Goal: Information Seeking & Learning: Learn about a topic

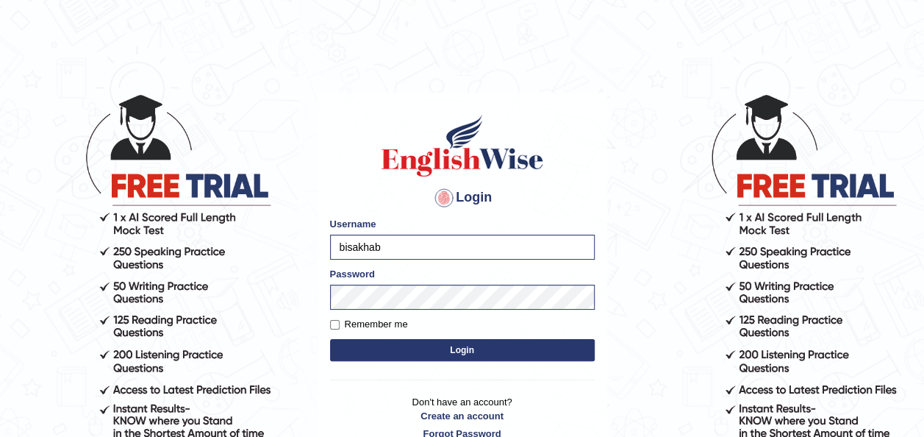
type input "bisakha"
click at [508, 346] on button "Login" at bounding box center [462, 350] width 265 height 22
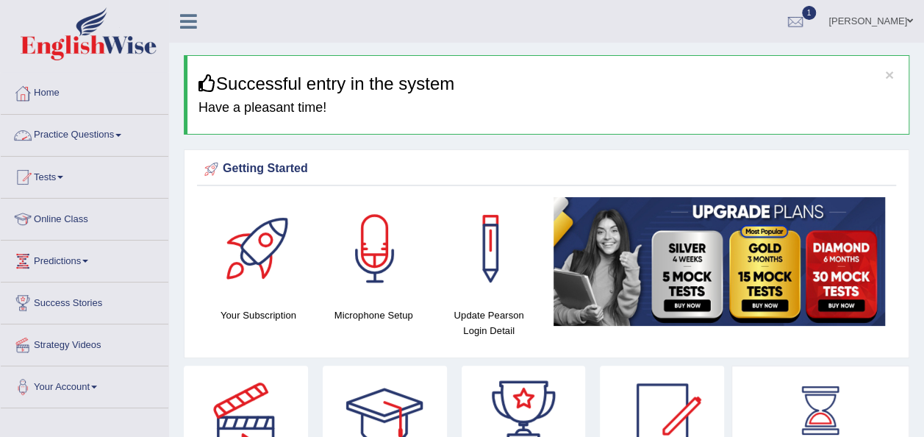
click at [113, 140] on link "Practice Questions" at bounding box center [85, 133] width 168 height 37
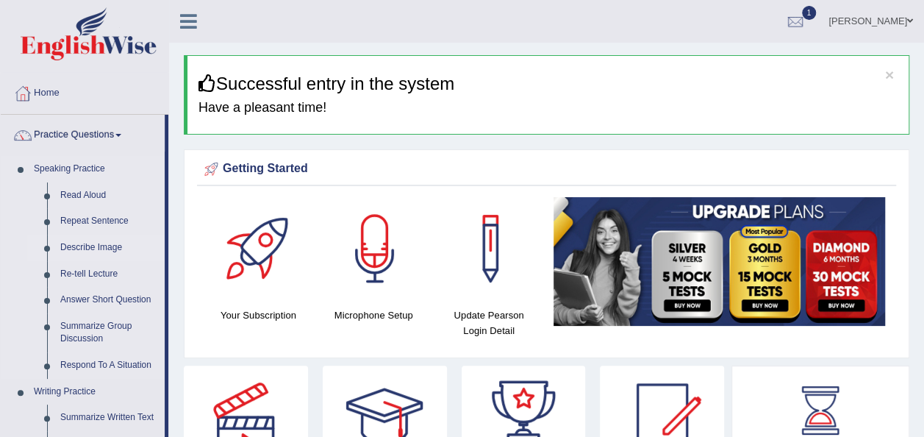
click at [94, 247] on link "Describe Image" at bounding box center [109, 248] width 111 height 26
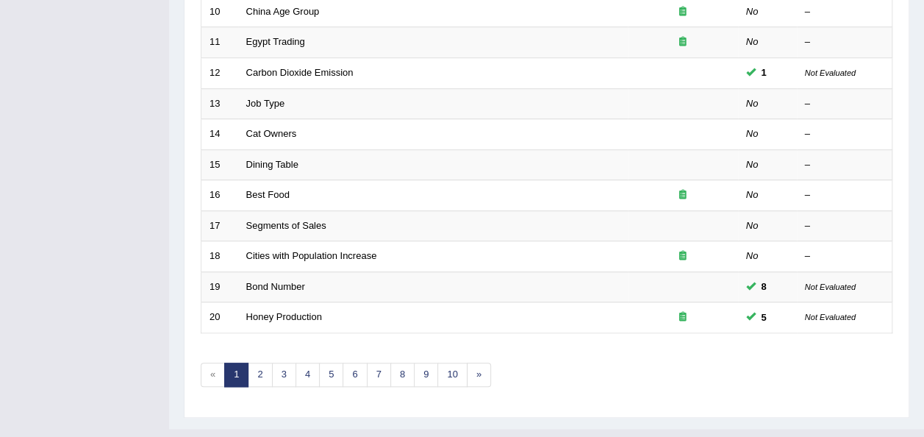
scroll to position [529, 0]
click at [267, 362] on link "2" at bounding box center [260, 374] width 24 height 24
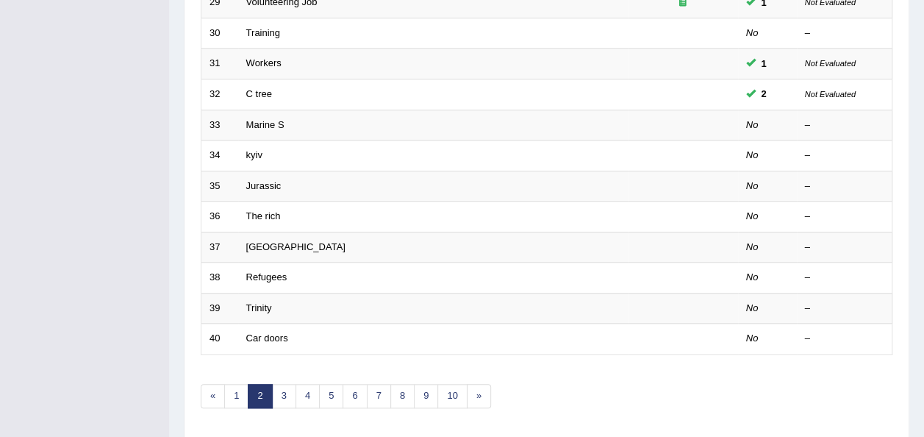
scroll to position [529, 0]
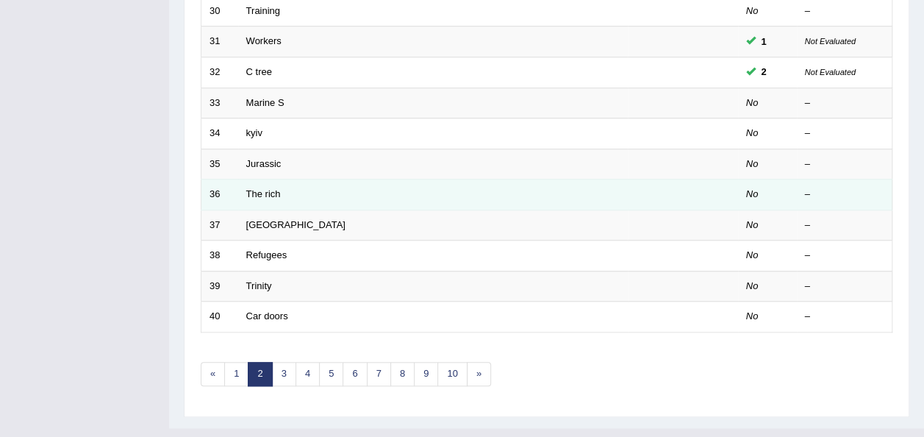
click at [294, 179] on td "The rich" at bounding box center [433, 194] width 390 height 31
click at [259, 188] on link "The rich" at bounding box center [263, 193] width 35 height 11
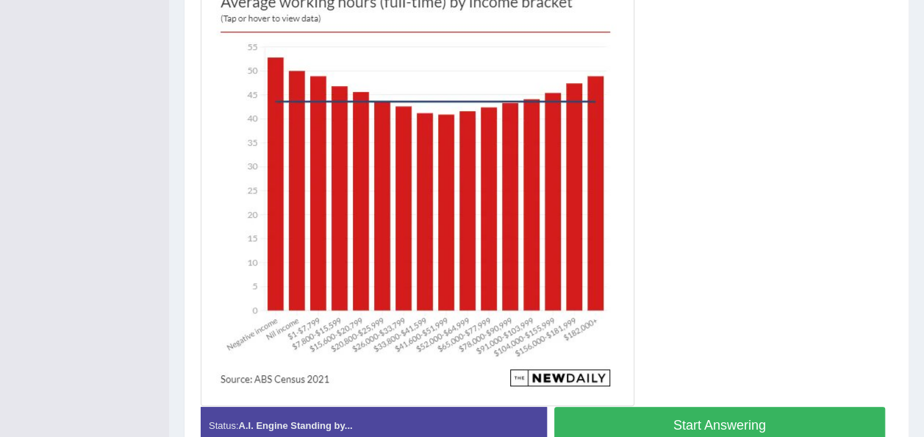
scroll to position [441, 0]
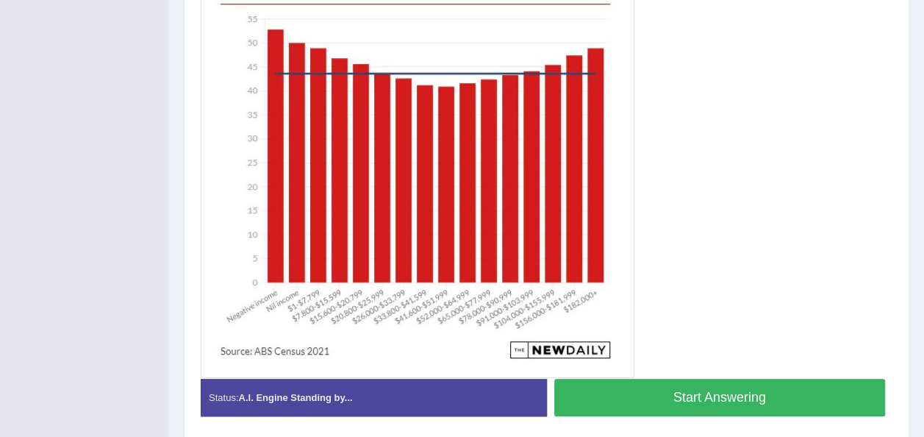
click at [633, 400] on button "Start Answering" at bounding box center [721, 398] width 332 height 38
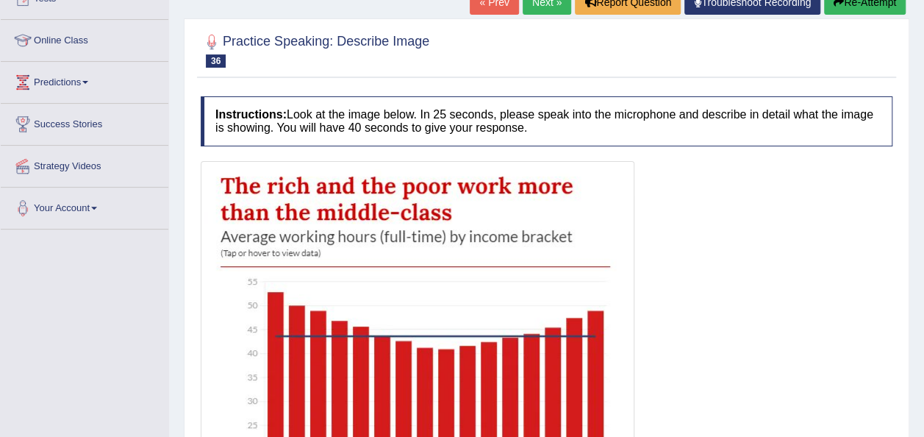
scroll to position [112, 0]
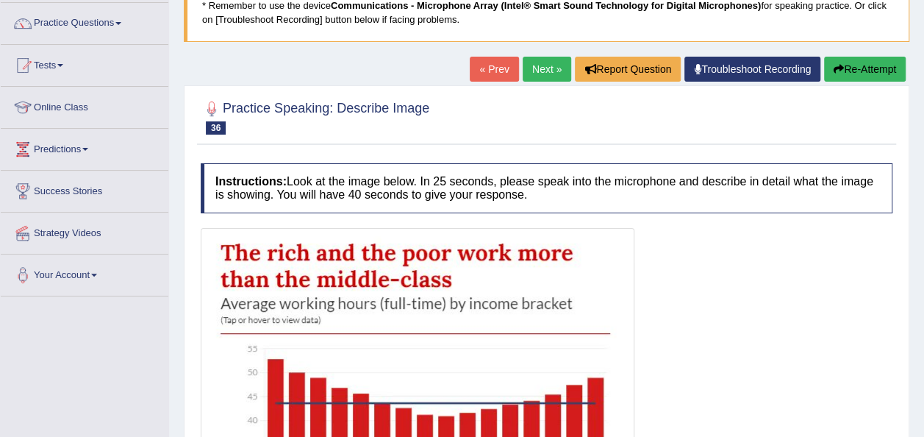
click at [526, 72] on link "Next »" at bounding box center [547, 69] width 49 height 25
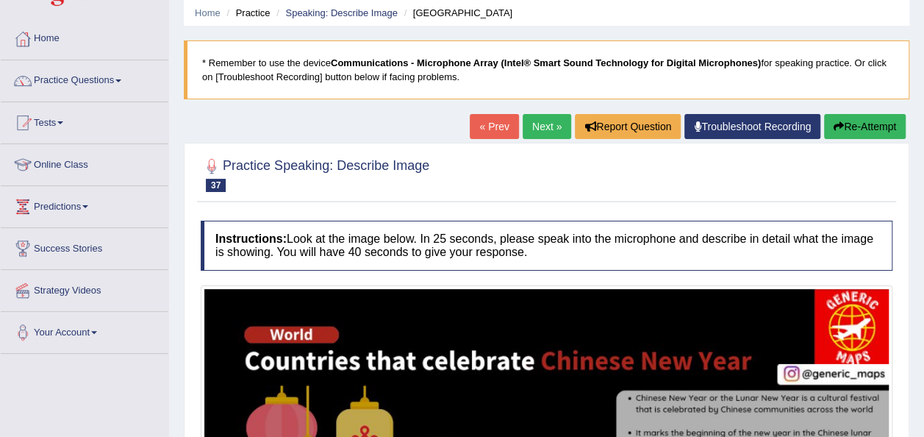
scroll to position [54, 0]
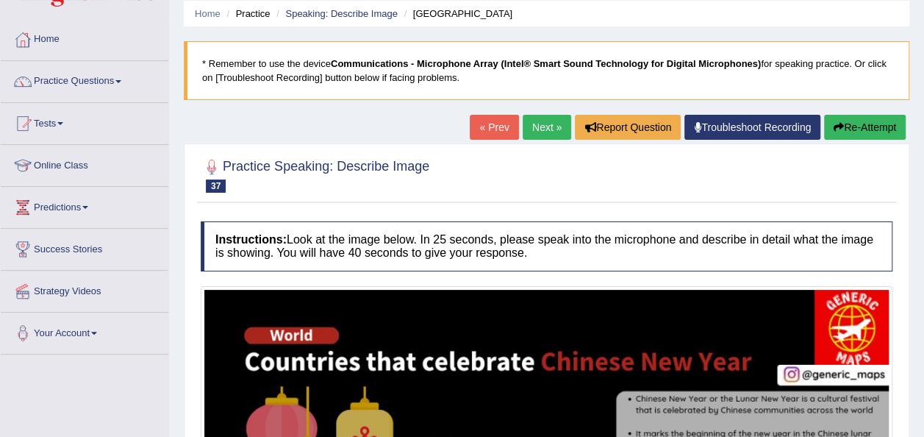
click at [544, 121] on link "Next »" at bounding box center [547, 127] width 49 height 25
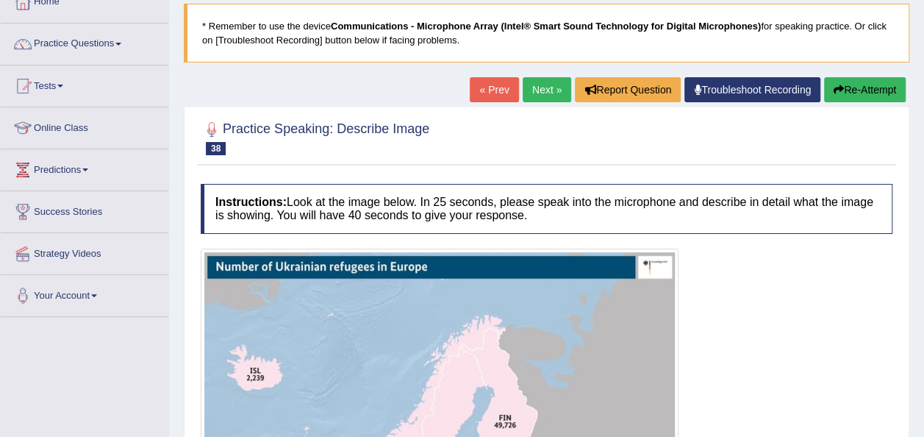
scroll to position [90, 0]
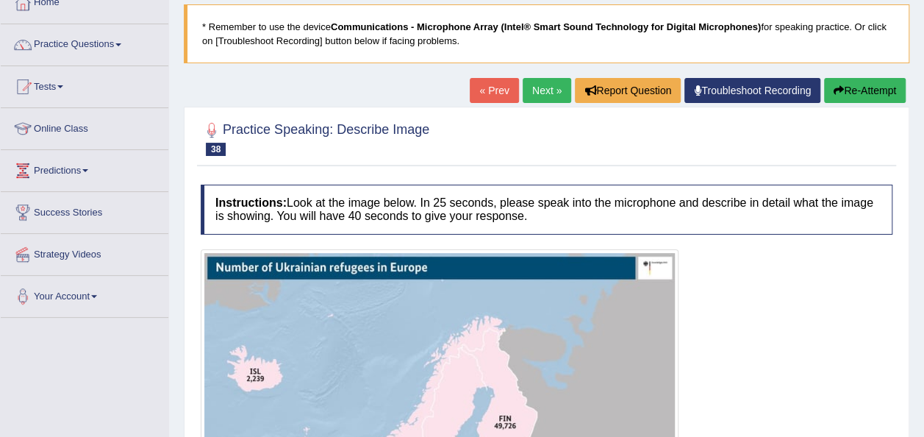
click at [558, 82] on link "Next »" at bounding box center [547, 90] width 49 height 25
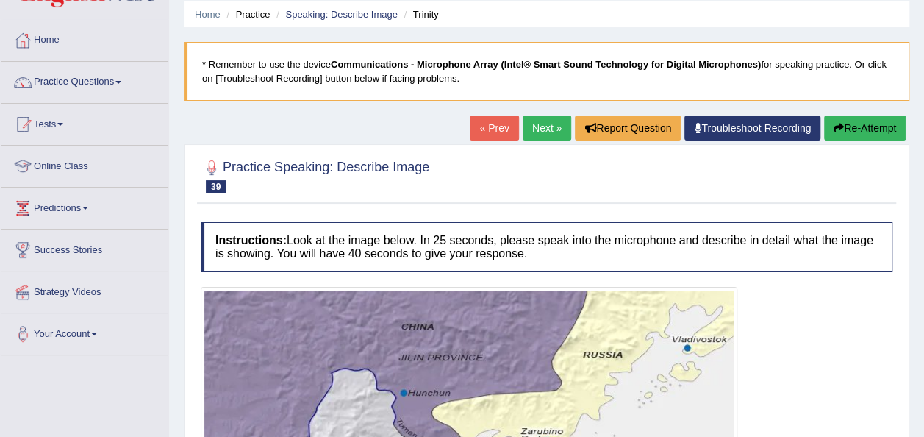
scroll to position [51, 0]
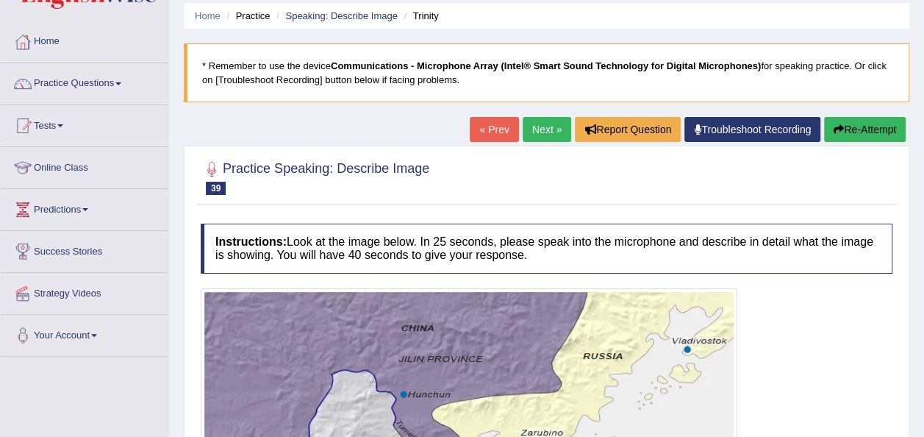
click at [549, 125] on link "Next »" at bounding box center [547, 129] width 49 height 25
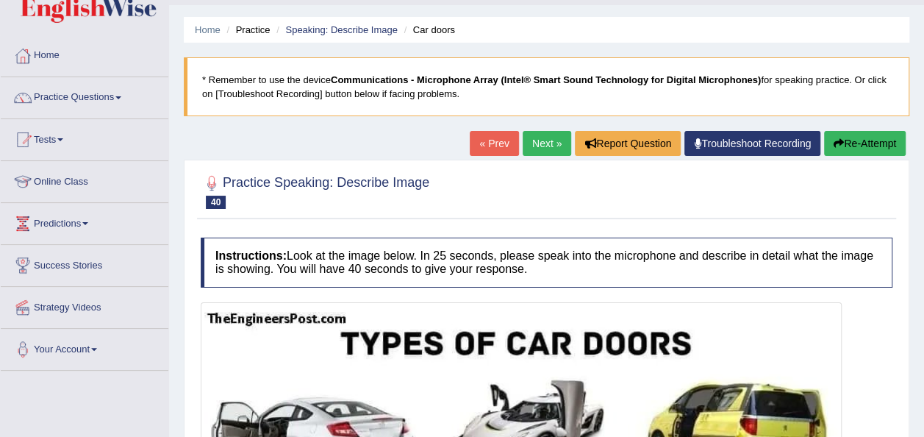
scroll to position [37, 0]
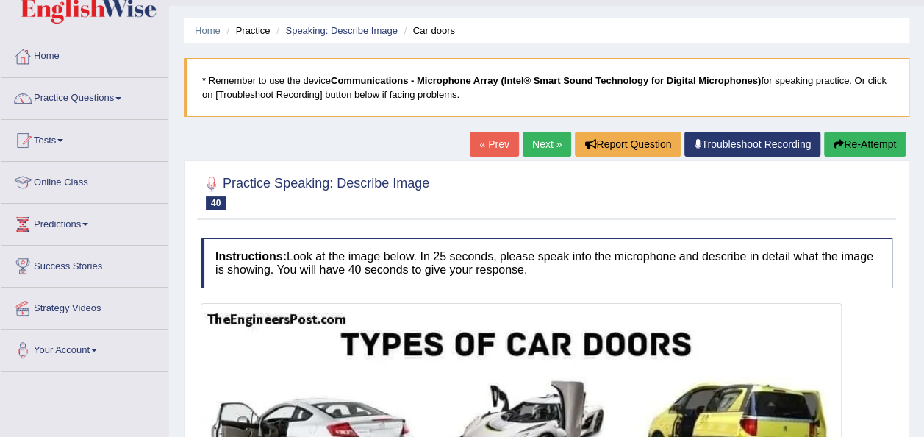
click at [543, 150] on link "Next »" at bounding box center [547, 144] width 49 height 25
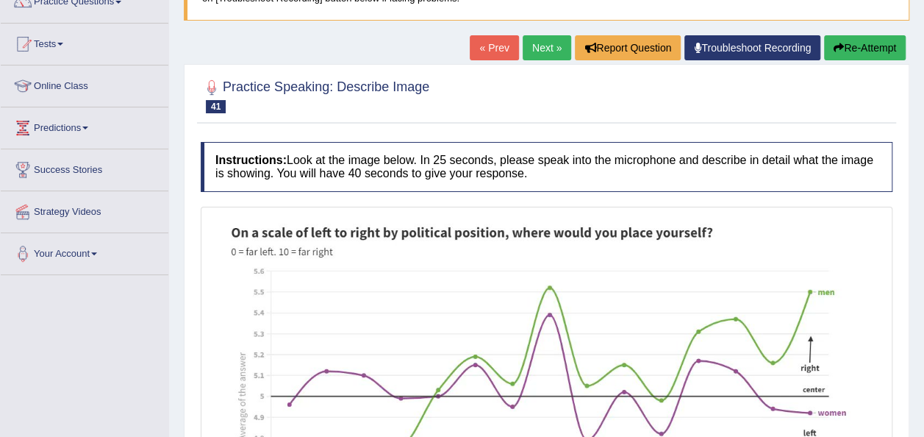
scroll to position [126, 0]
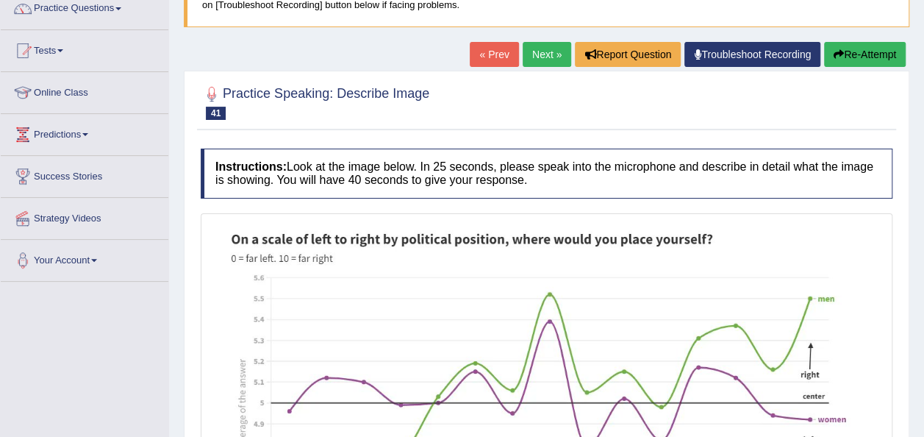
click at [550, 62] on link "Next »" at bounding box center [547, 54] width 49 height 25
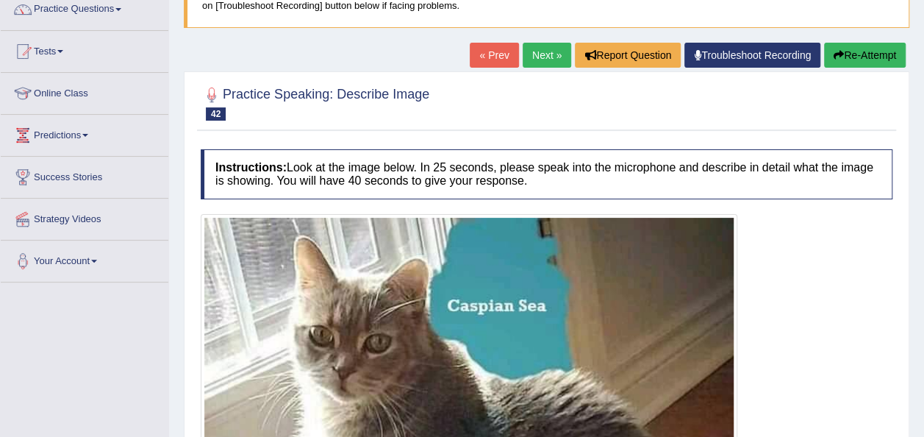
scroll to position [124, 0]
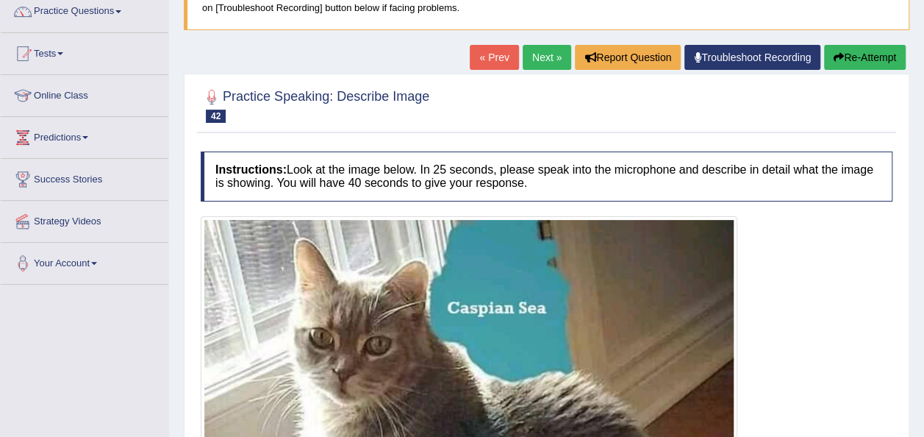
click at [534, 68] on link "Next »" at bounding box center [547, 57] width 49 height 25
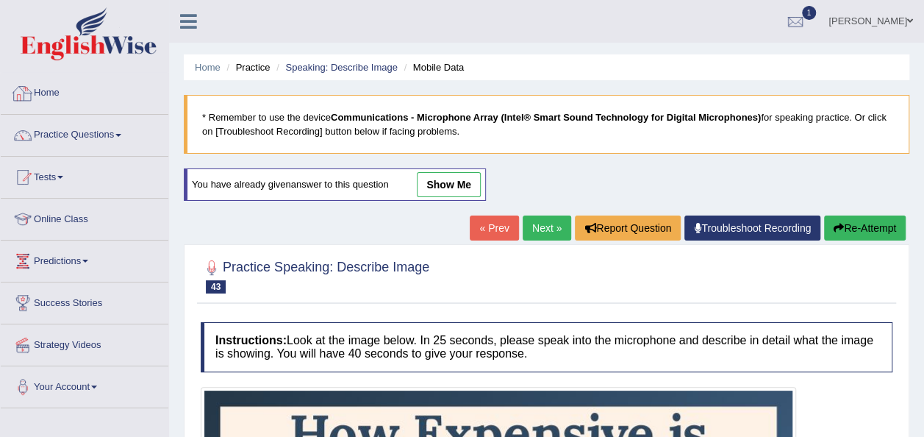
click at [108, 91] on link "Home" at bounding box center [85, 91] width 168 height 37
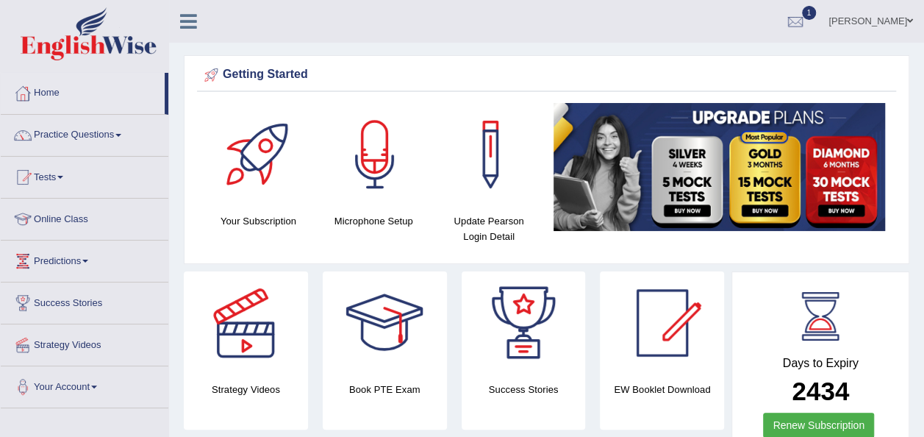
click at [94, 132] on link "Practice Questions" at bounding box center [85, 133] width 168 height 37
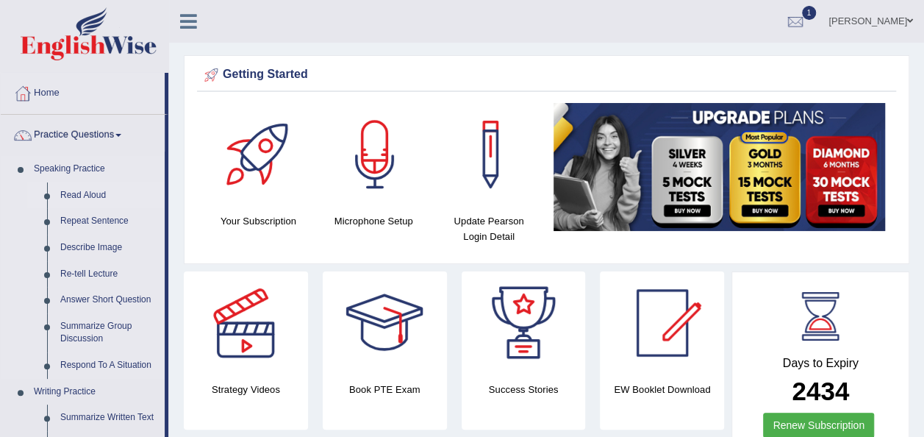
click at [88, 190] on link "Read Aloud" at bounding box center [109, 195] width 111 height 26
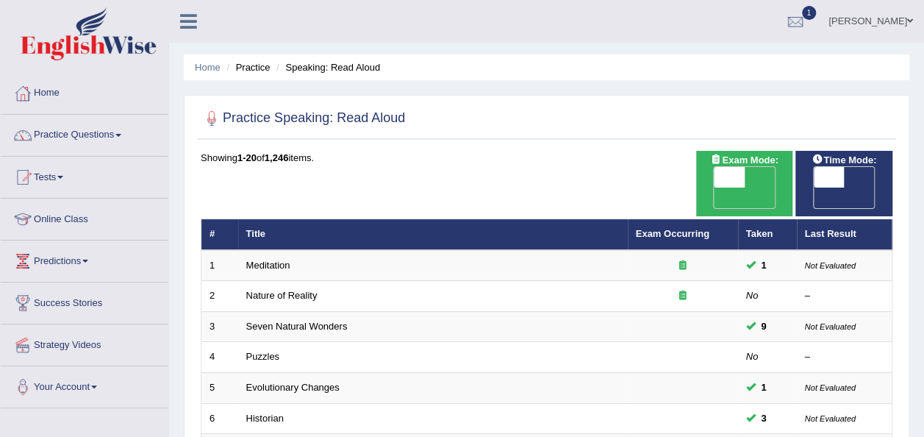
click at [814, 188] on span "OFF" at bounding box center [798, 198] width 31 height 21
checkbox input "true"
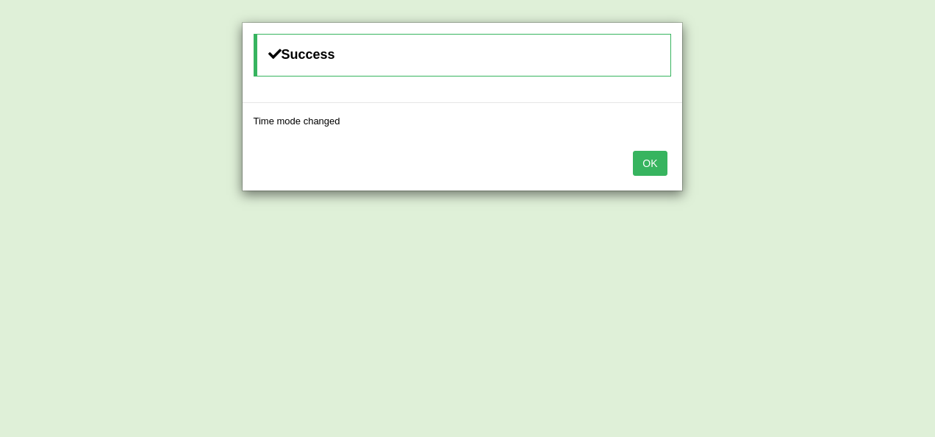
click at [659, 155] on button "OK" at bounding box center [650, 163] width 34 height 25
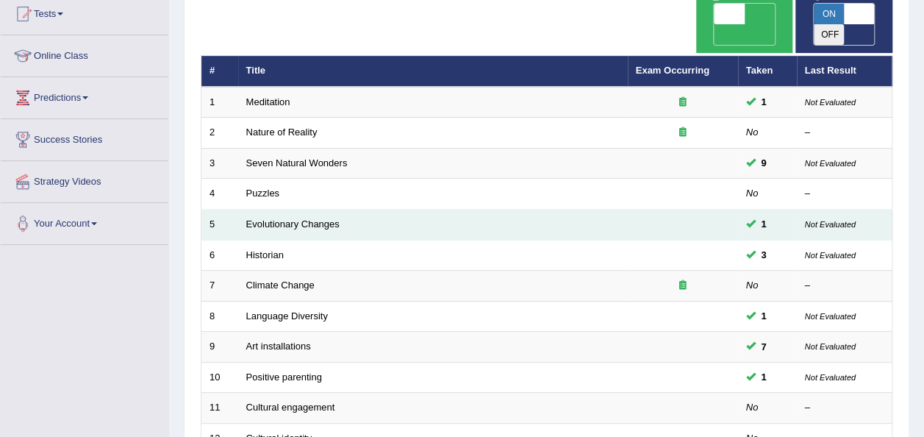
scroll to position [164, 0]
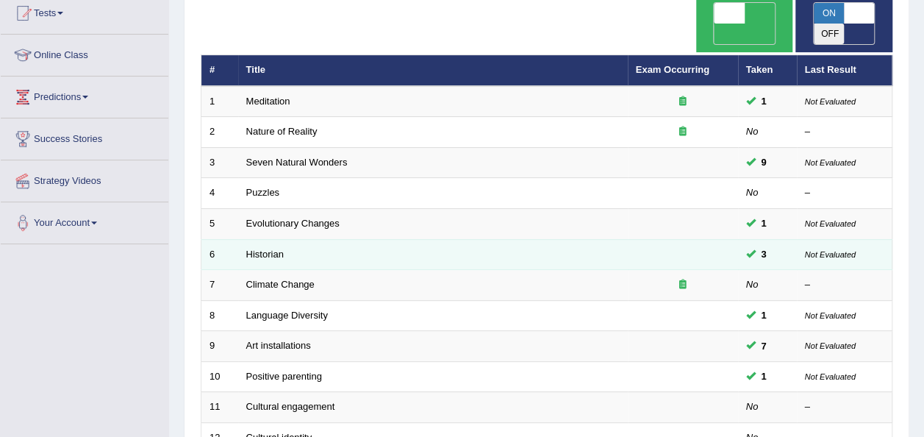
click at [284, 239] on td "Historian" at bounding box center [433, 254] width 390 height 31
click at [264, 249] on link "Historian" at bounding box center [265, 254] width 38 height 11
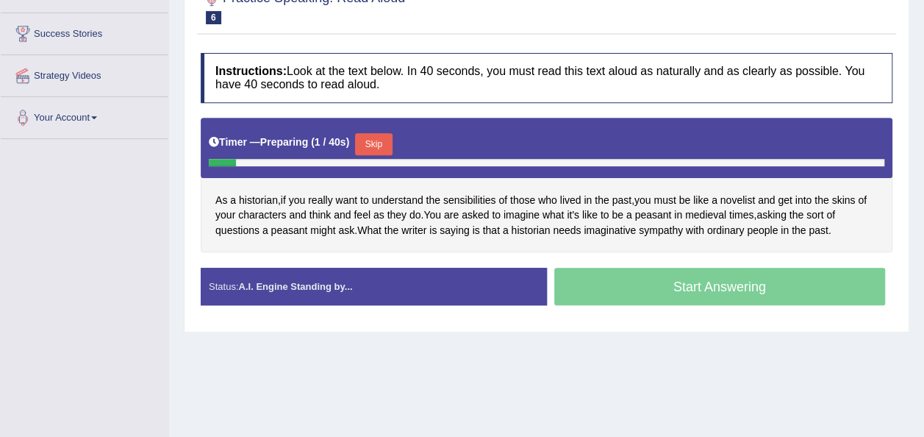
scroll to position [271, 0]
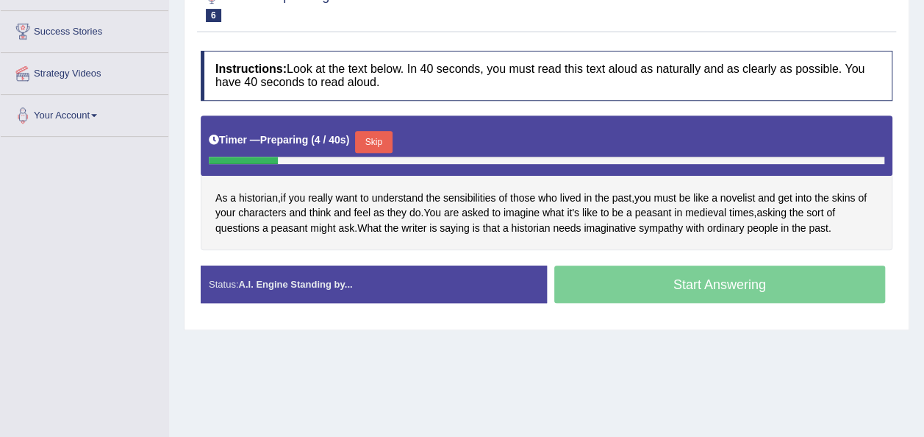
click at [371, 147] on button "Skip" at bounding box center [373, 142] width 37 height 22
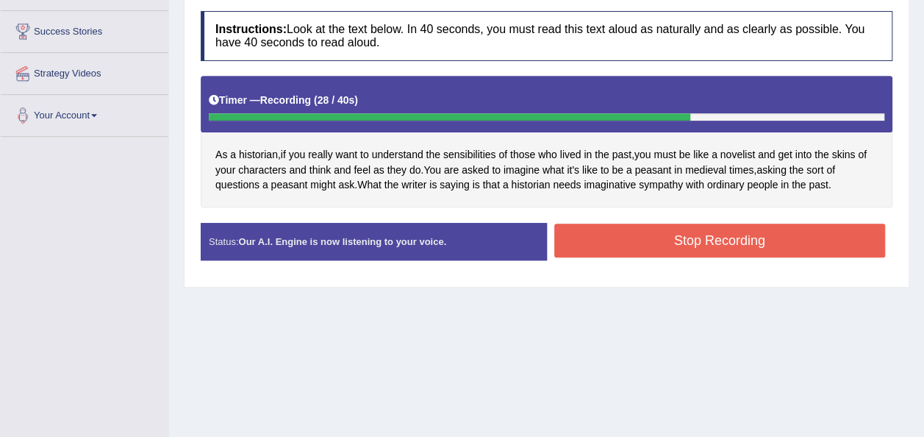
click at [641, 241] on button "Stop Recording" at bounding box center [721, 241] width 332 height 34
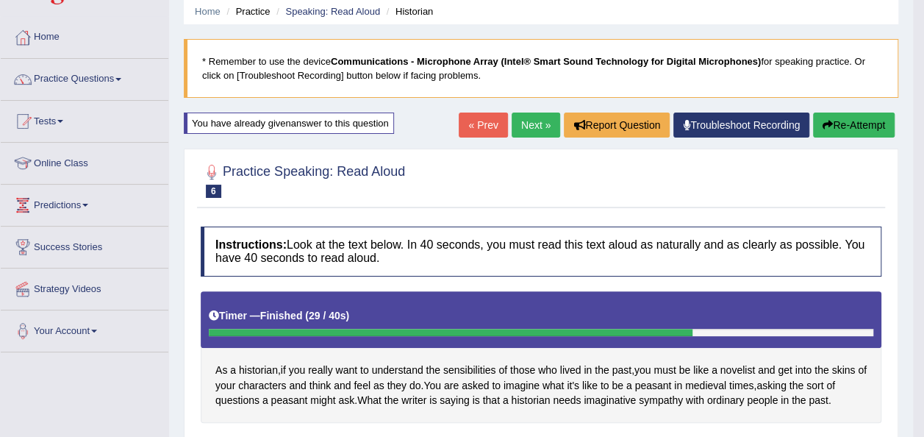
scroll to position [37, 0]
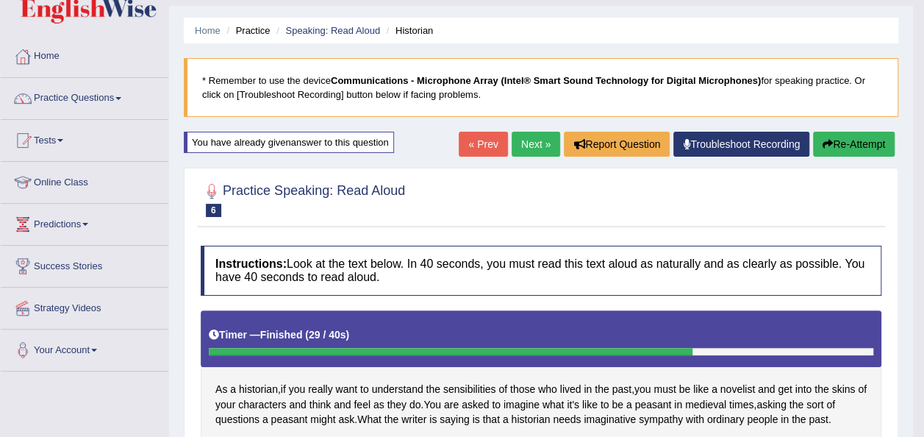
click at [540, 151] on link "Next »" at bounding box center [536, 144] width 49 height 25
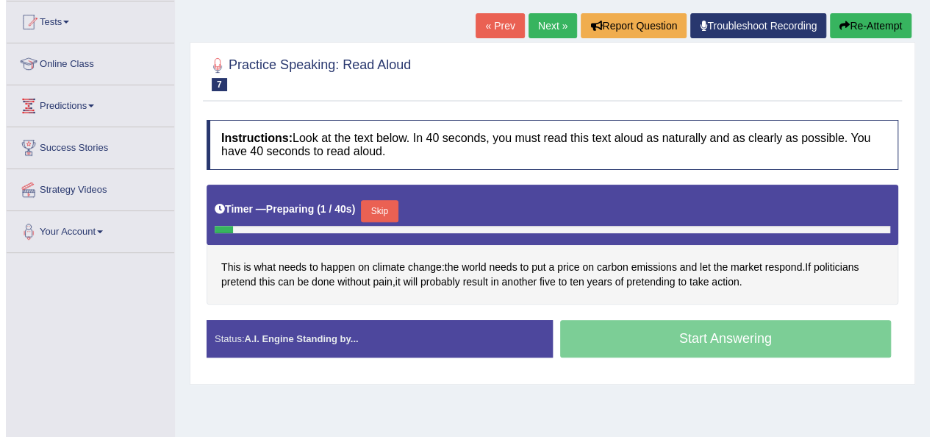
scroll to position [154, 0]
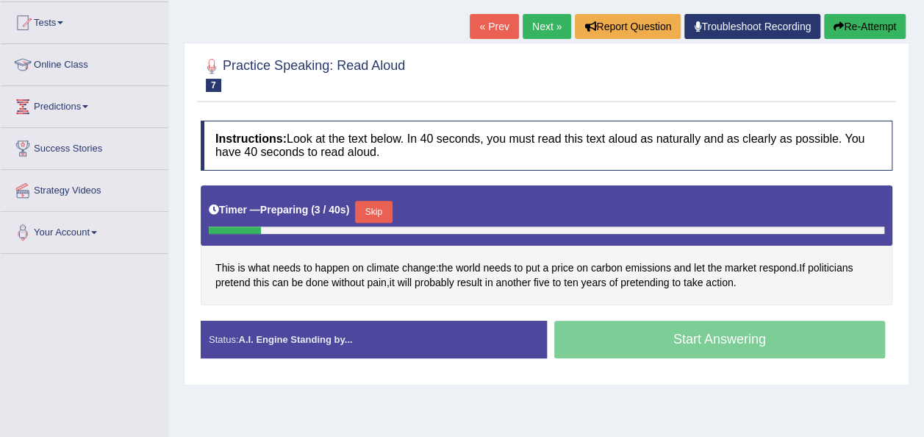
click at [368, 212] on button "Skip" at bounding box center [373, 212] width 37 height 22
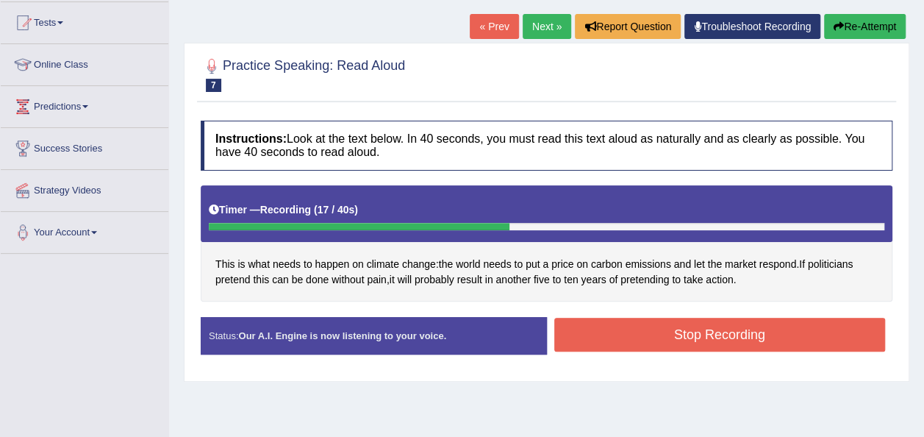
click at [666, 347] on button "Stop Recording" at bounding box center [721, 335] width 332 height 34
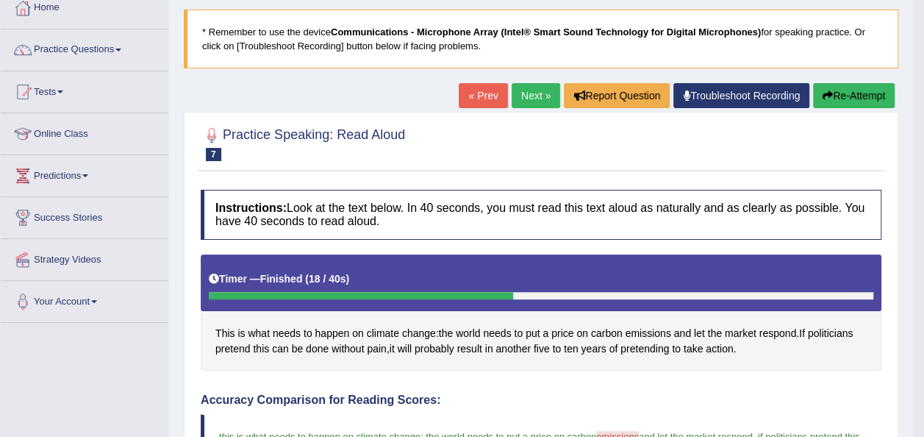
scroll to position [82, 0]
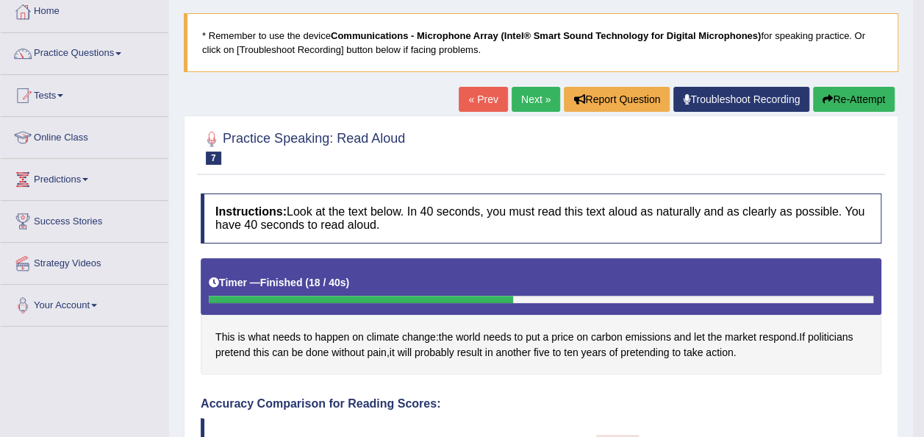
click at [543, 103] on link "Next »" at bounding box center [536, 99] width 49 height 25
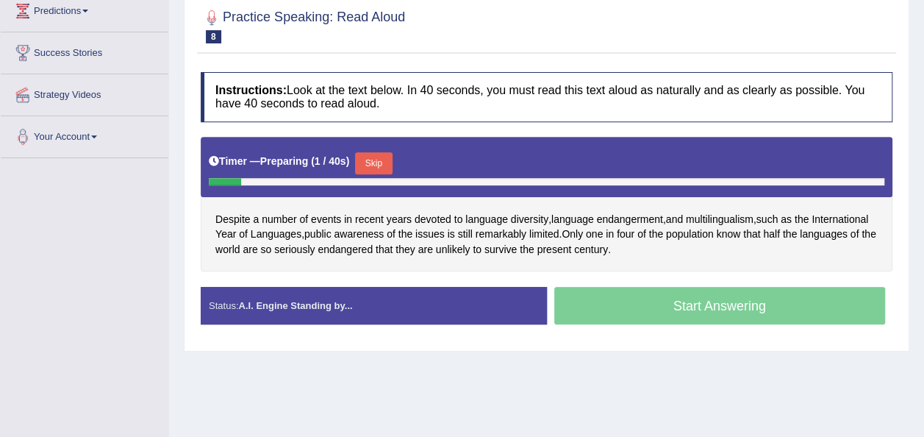
scroll to position [249, 0]
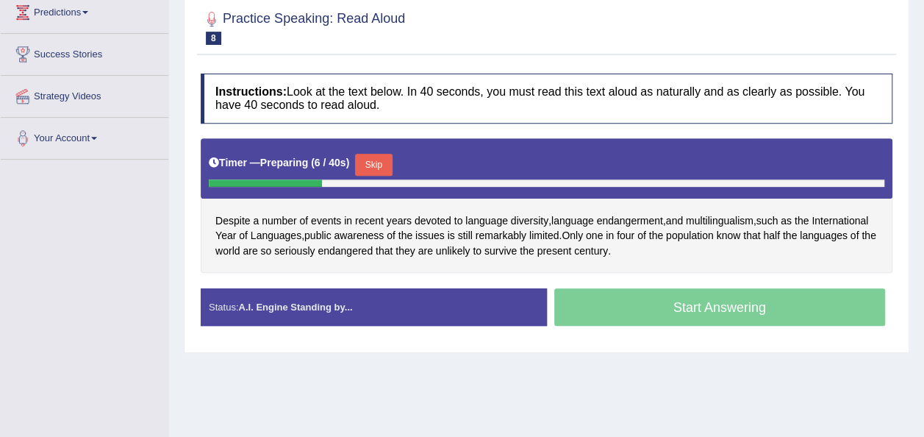
click at [379, 164] on button "Skip" at bounding box center [373, 165] width 37 height 22
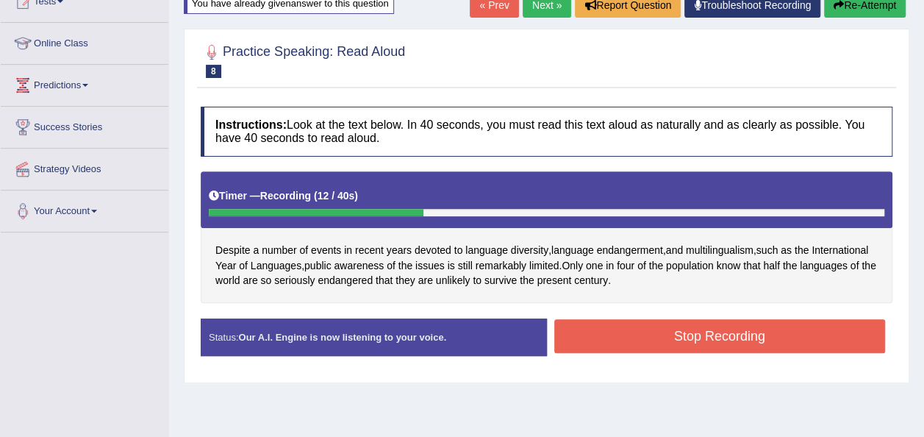
scroll to position [112, 0]
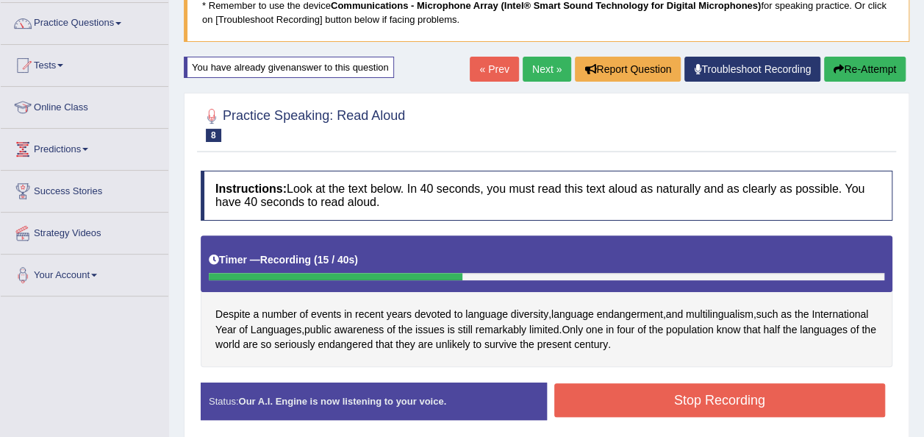
click at [538, 78] on link "Next »" at bounding box center [547, 69] width 49 height 25
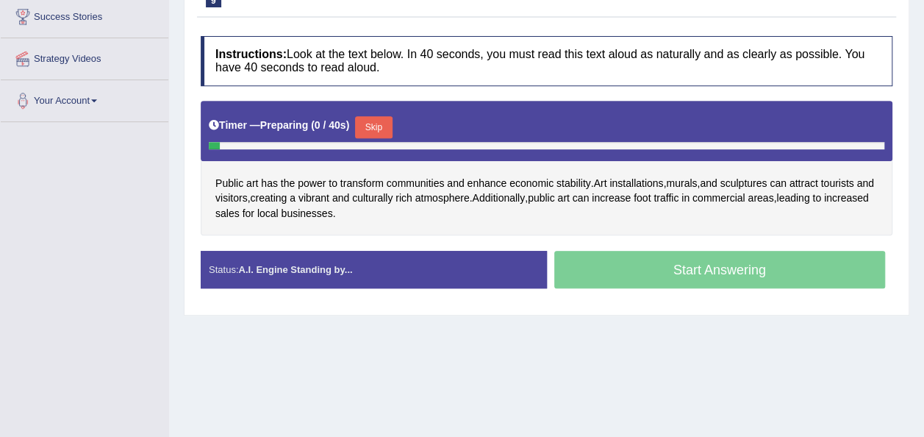
scroll to position [287, 0]
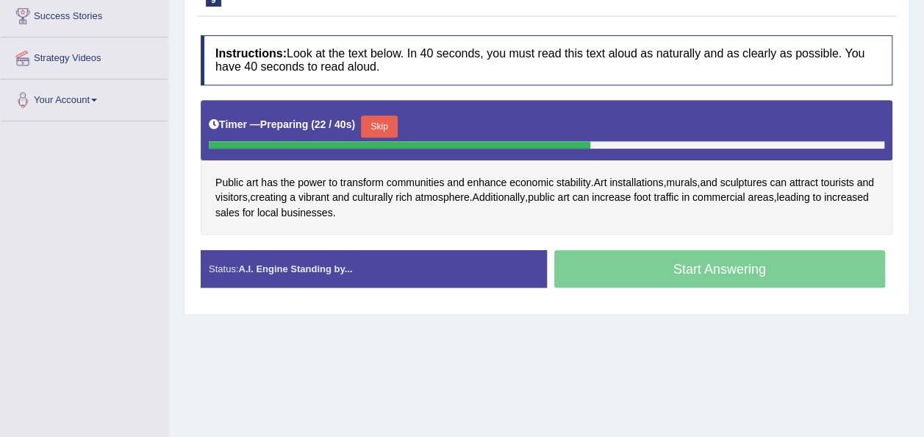
click at [363, 120] on button "Skip" at bounding box center [379, 126] width 37 height 22
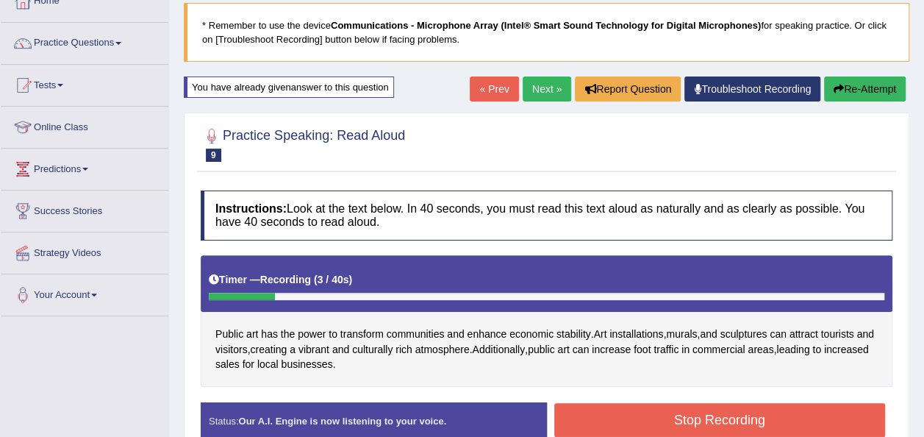
scroll to position [104, 0]
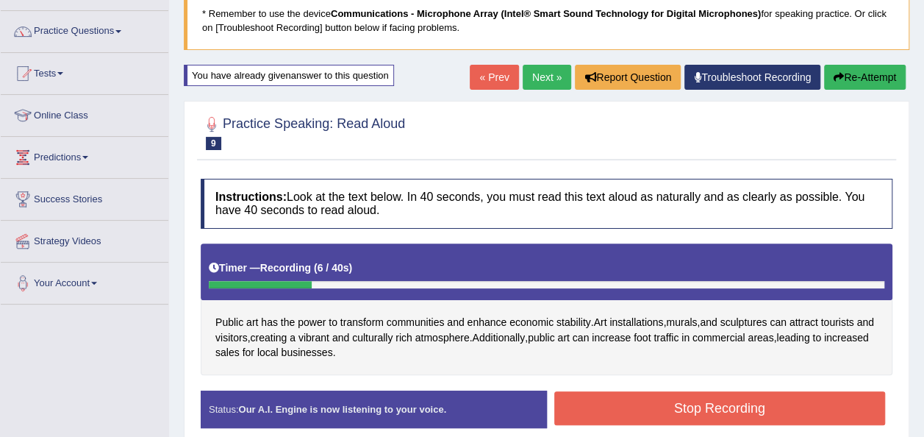
click at [554, 73] on link "Next »" at bounding box center [547, 77] width 49 height 25
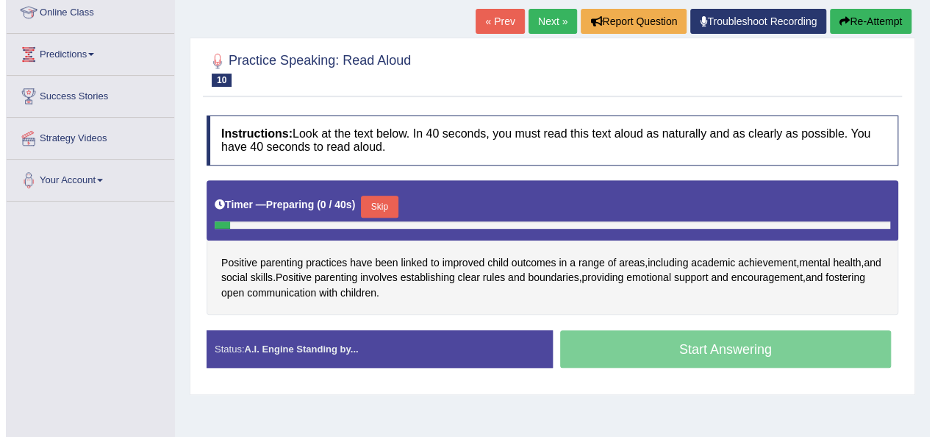
scroll to position [207, 0]
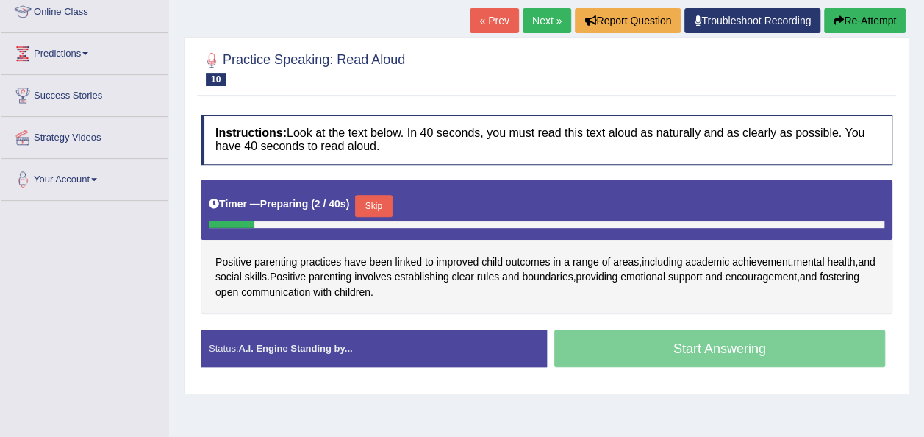
click at [382, 206] on button "Skip" at bounding box center [373, 206] width 37 height 22
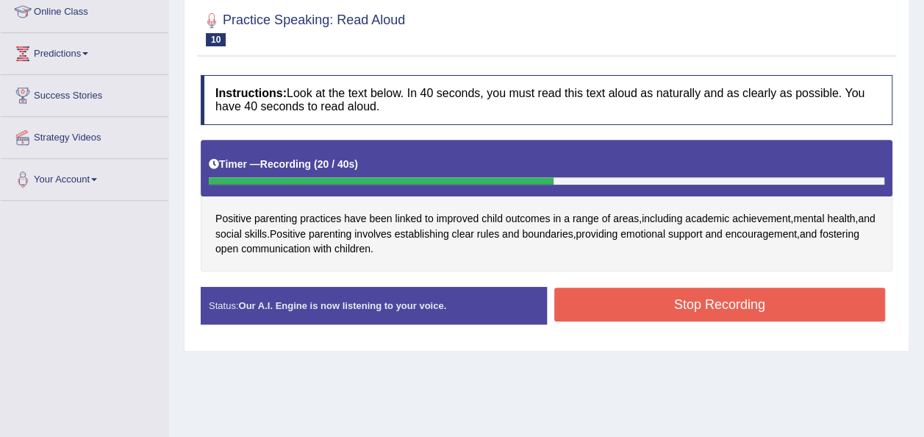
click at [670, 311] on button "Stop Recording" at bounding box center [721, 305] width 332 height 34
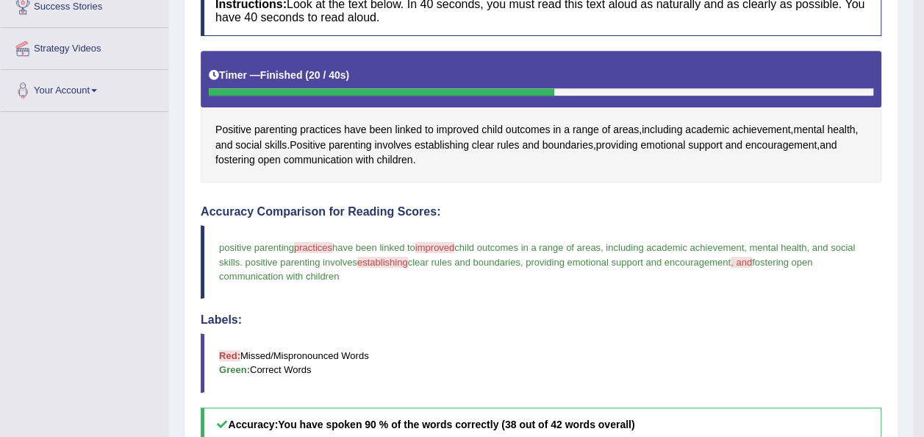
scroll to position [0, 0]
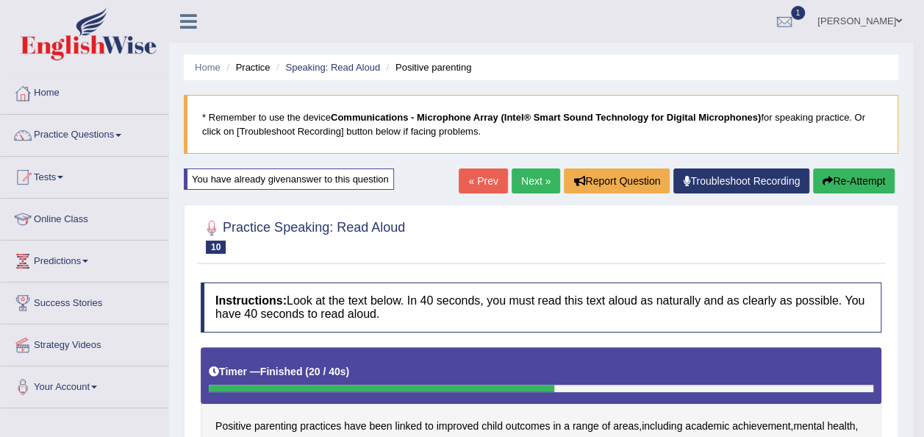
click at [548, 172] on link "Next »" at bounding box center [536, 180] width 49 height 25
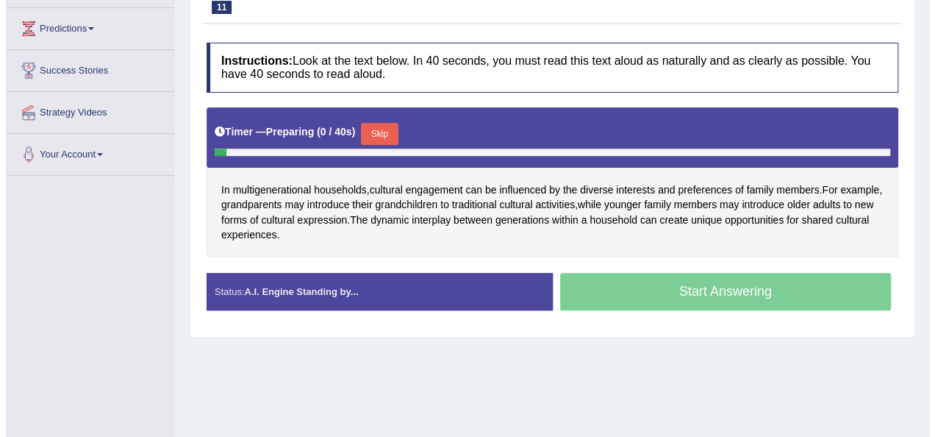
scroll to position [238, 0]
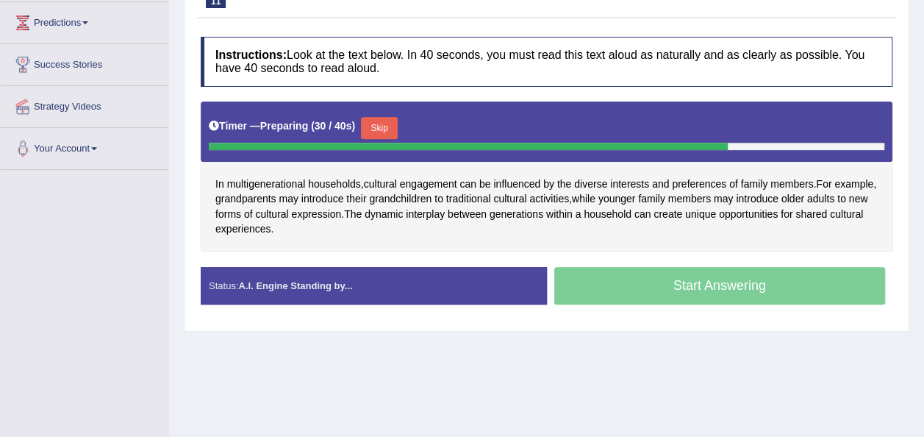
click at [385, 121] on button "Skip" at bounding box center [379, 128] width 37 height 22
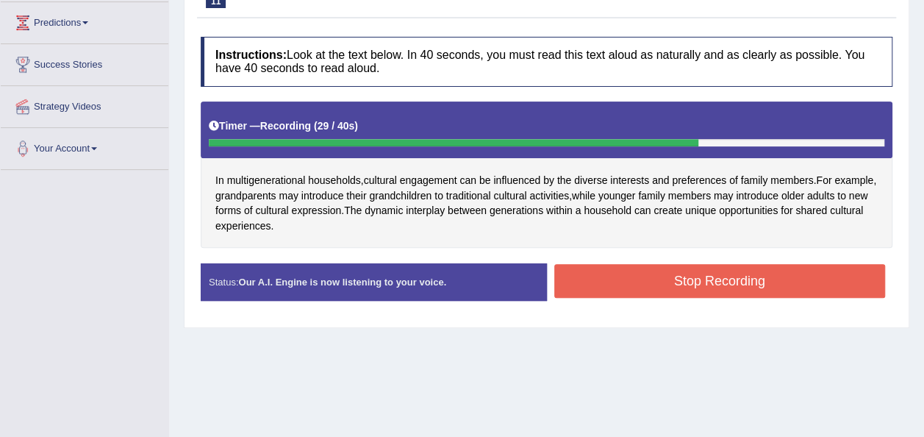
click at [630, 277] on button "Stop Recording" at bounding box center [721, 281] width 332 height 34
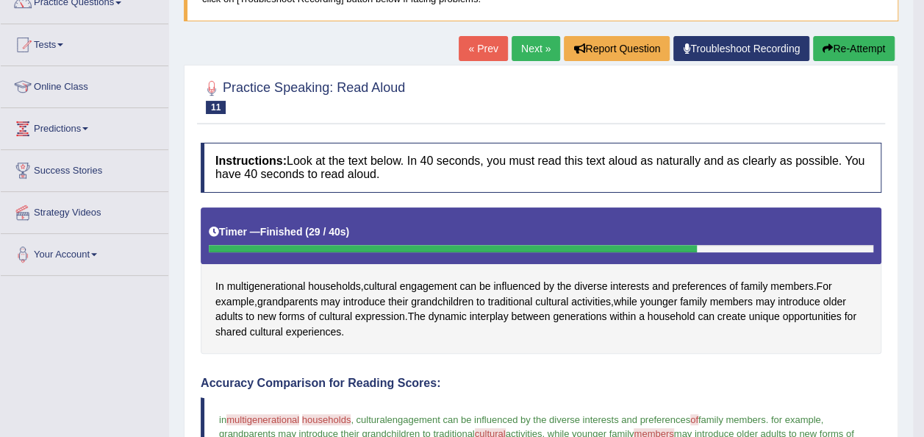
scroll to position [100, 0]
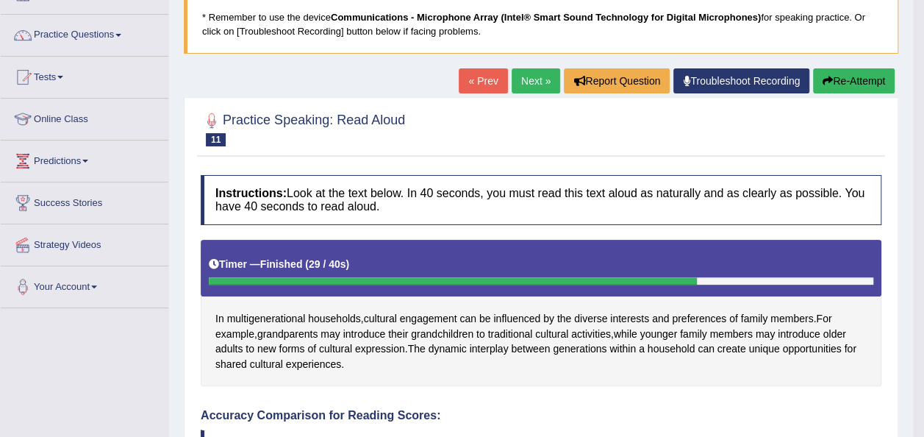
click at [540, 82] on link "Next »" at bounding box center [536, 80] width 49 height 25
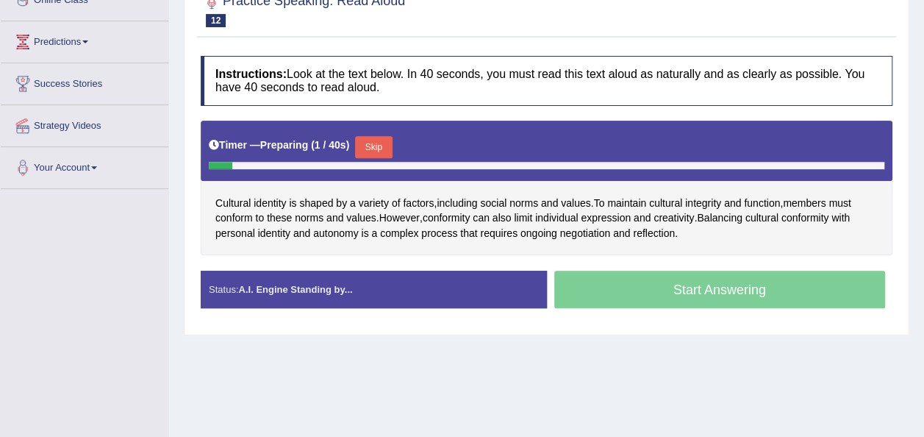
scroll to position [244, 0]
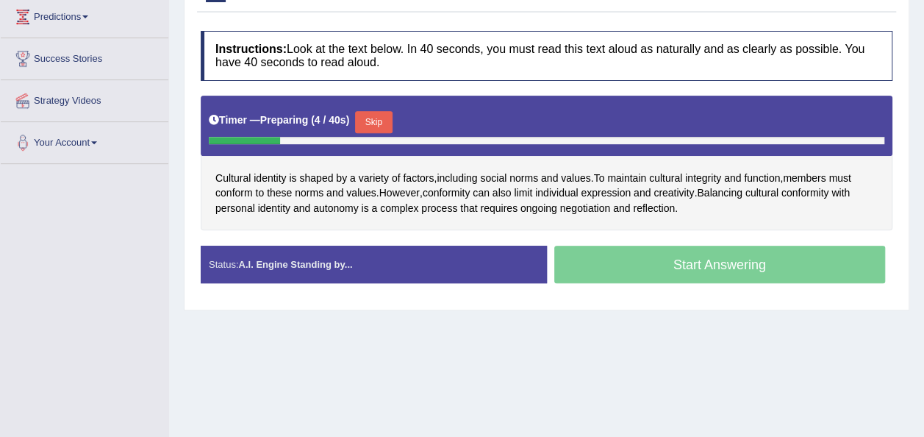
click at [382, 122] on button "Skip" at bounding box center [373, 122] width 37 height 22
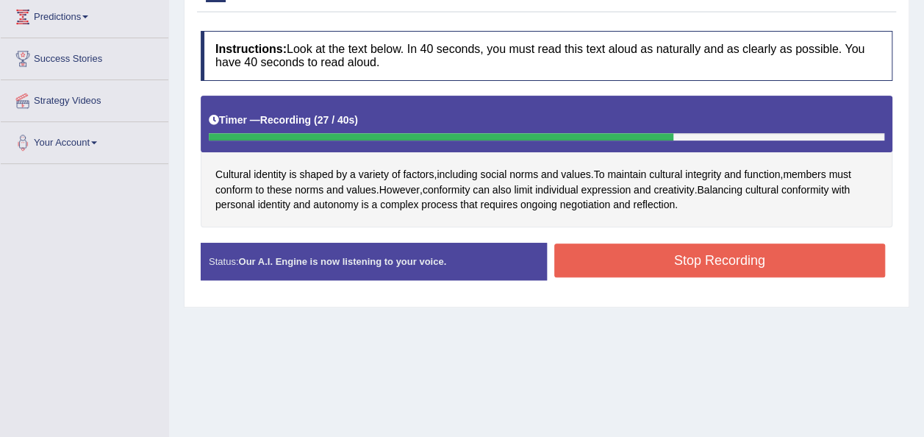
click at [602, 257] on button "Stop Recording" at bounding box center [721, 260] width 332 height 34
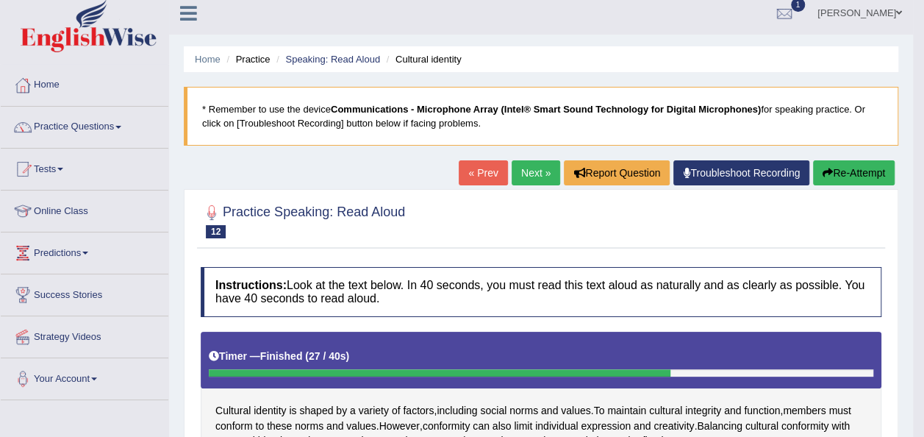
scroll to position [0, 0]
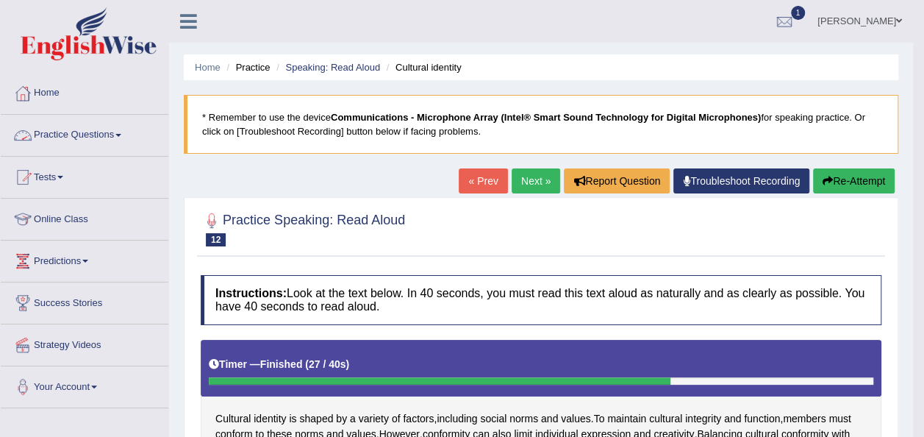
click at [119, 127] on link "Practice Questions" at bounding box center [85, 133] width 168 height 37
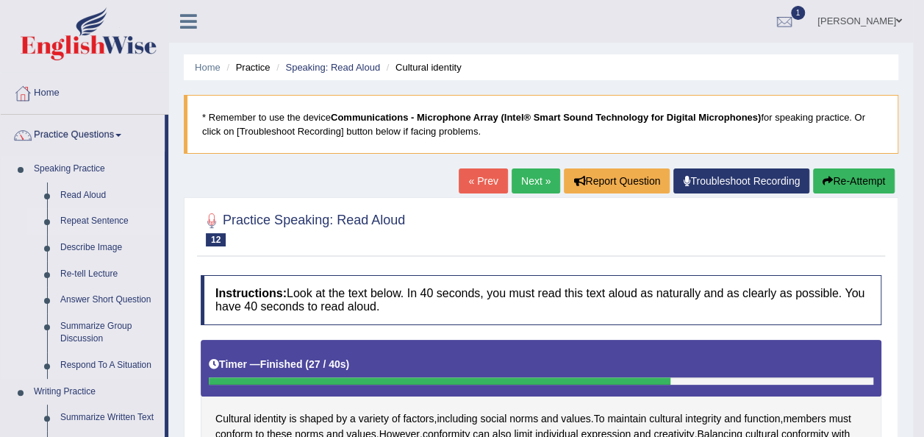
click at [85, 222] on link "Repeat Sentence" at bounding box center [109, 221] width 111 height 26
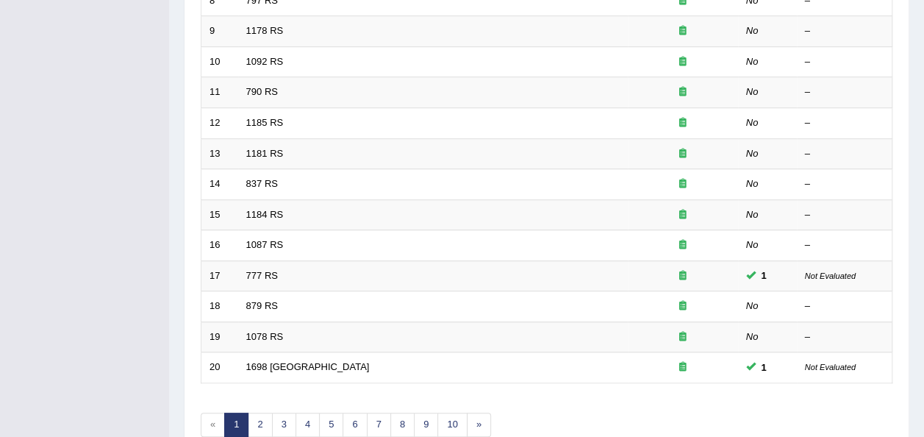
scroll to position [479, 0]
click at [268, 412] on link "2" at bounding box center [260, 424] width 24 height 24
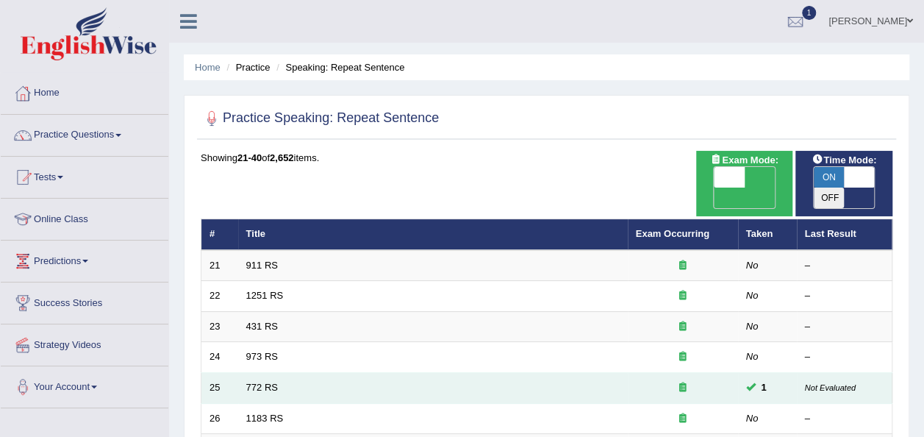
click at [286, 373] on td "772 RS" at bounding box center [433, 388] width 390 height 31
click at [262, 382] on link "772 RS" at bounding box center [262, 387] width 32 height 11
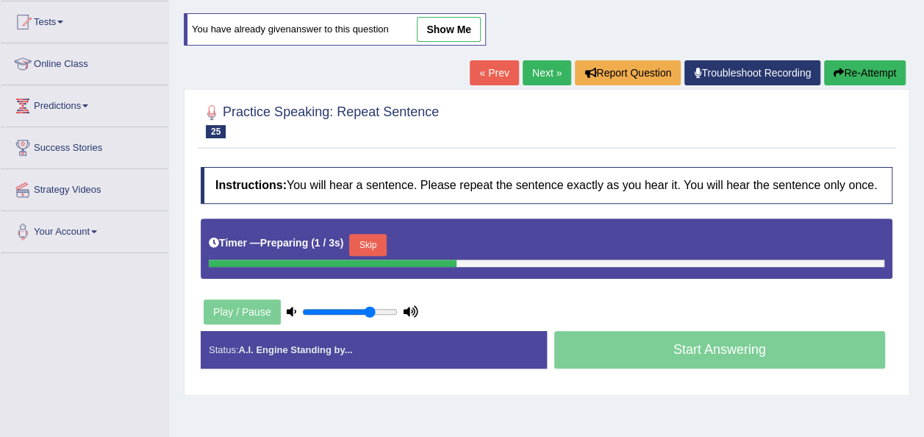
scroll to position [157, 0]
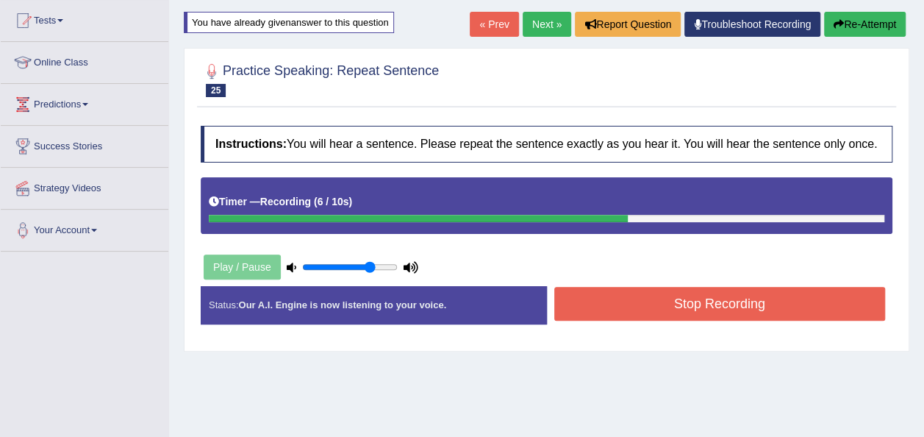
click at [648, 308] on button "Stop Recording" at bounding box center [721, 304] width 332 height 34
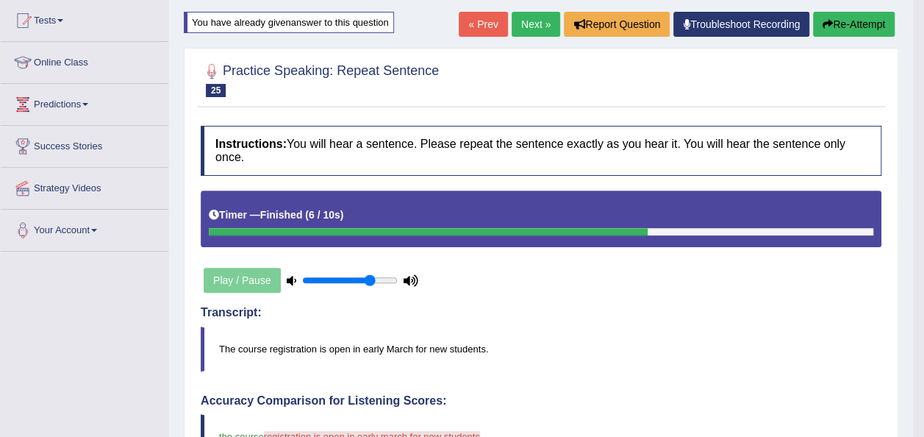
click at [648, 308] on div "Transcript: The course registration is open in early March for new students." at bounding box center [541, 338] width 681 height 65
click at [538, 28] on link "Next »" at bounding box center [536, 24] width 49 height 25
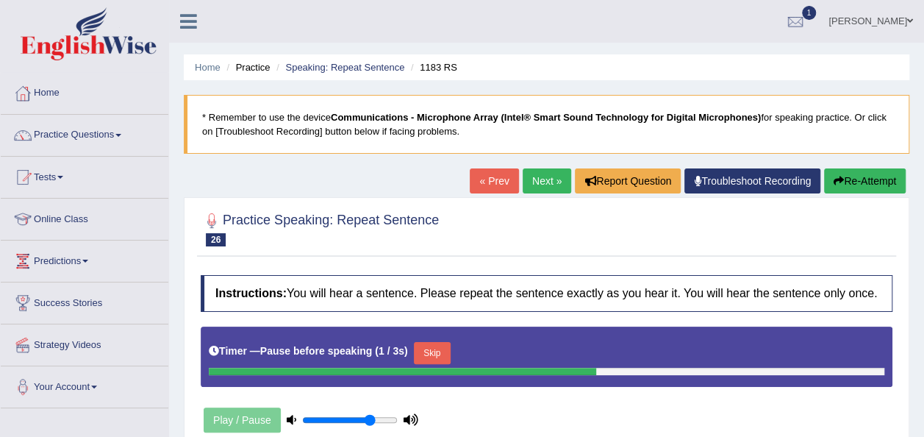
click at [546, 179] on link "Next »" at bounding box center [547, 180] width 49 height 25
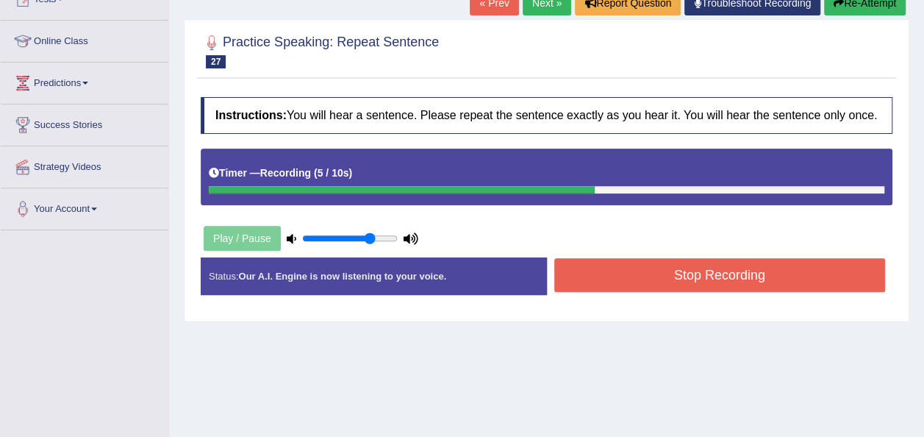
scroll to position [275, 0]
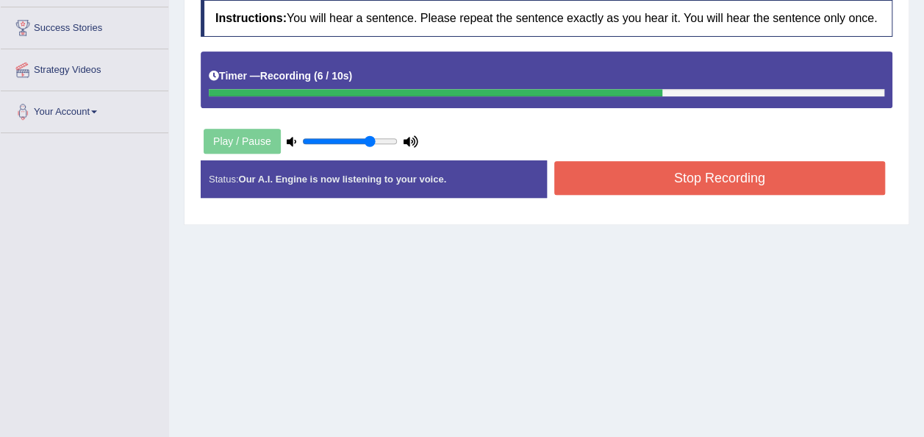
click at [649, 178] on button "Stop Recording" at bounding box center [721, 178] width 332 height 34
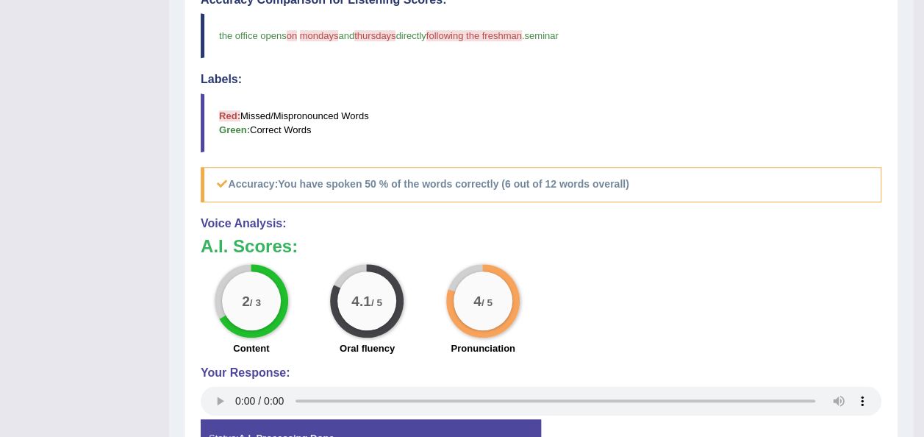
scroll to position [0, 0]
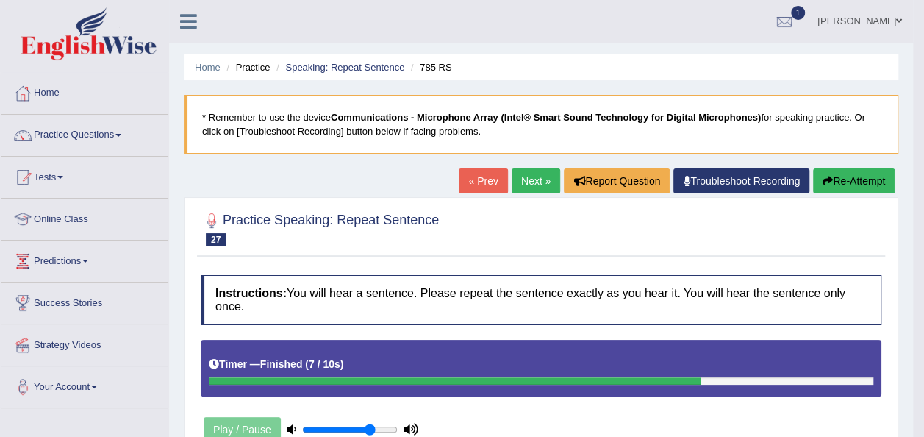
click at [541, 181] on link "Next »" at bounding box center [536, 180] width 49 height 25
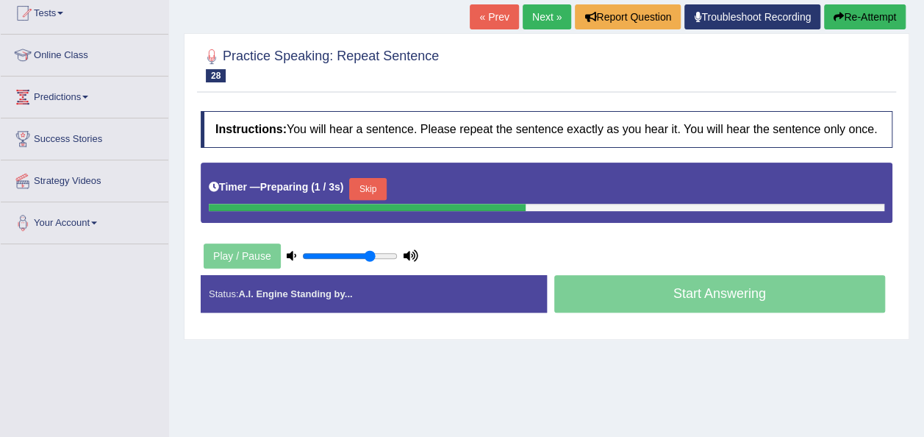
scroll to position [166, 0]
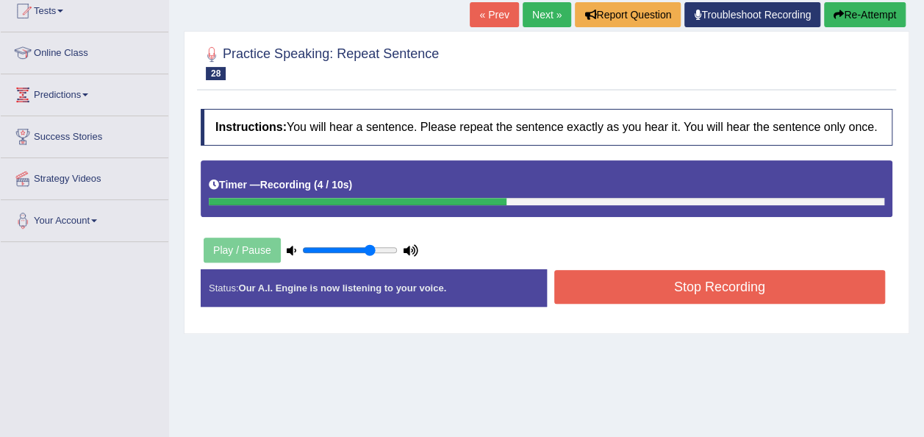
click at [641, 296] on button "Stop Recording" at bounding box center [721, 287] width 332 height 34
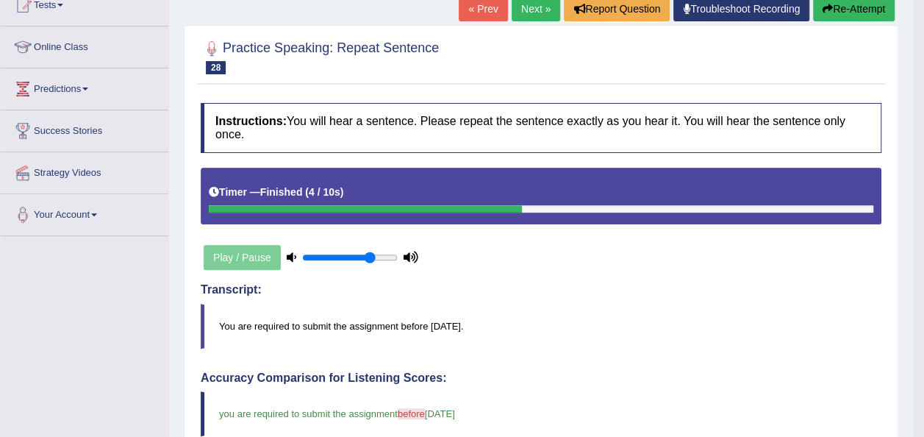
scroll to position [150, 0]
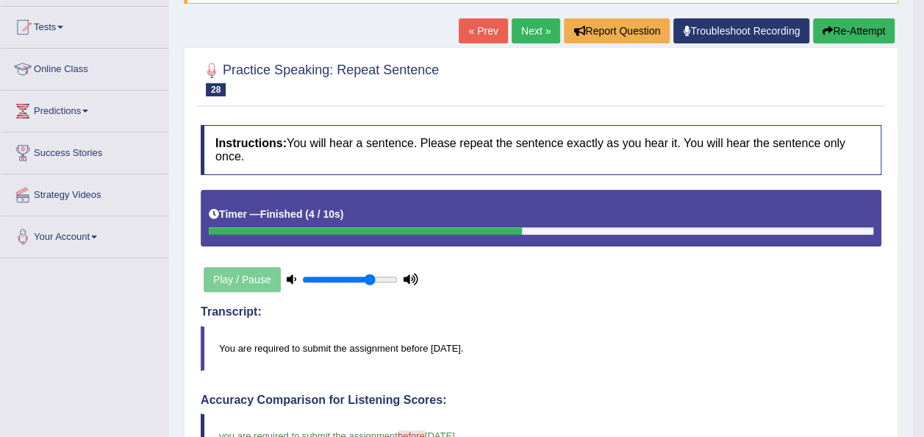
click at [529, 31] on link "Next »" at bounding box center [536, 30] width 49 height 25
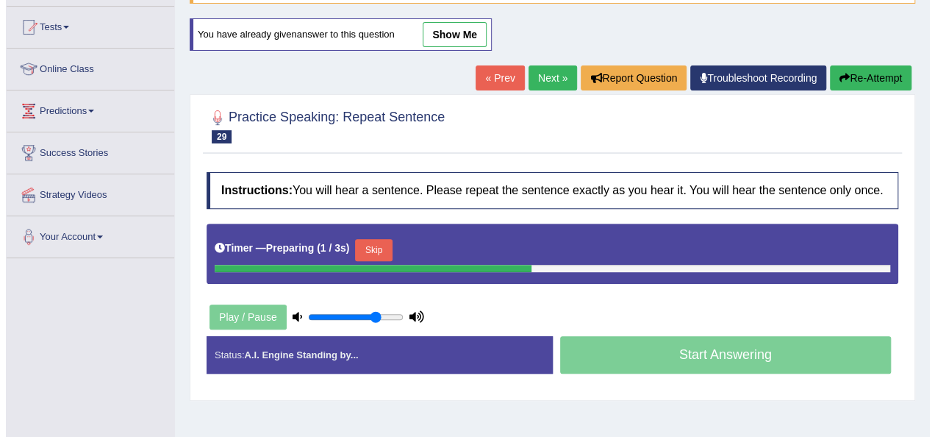
scroll to position [154, 0]
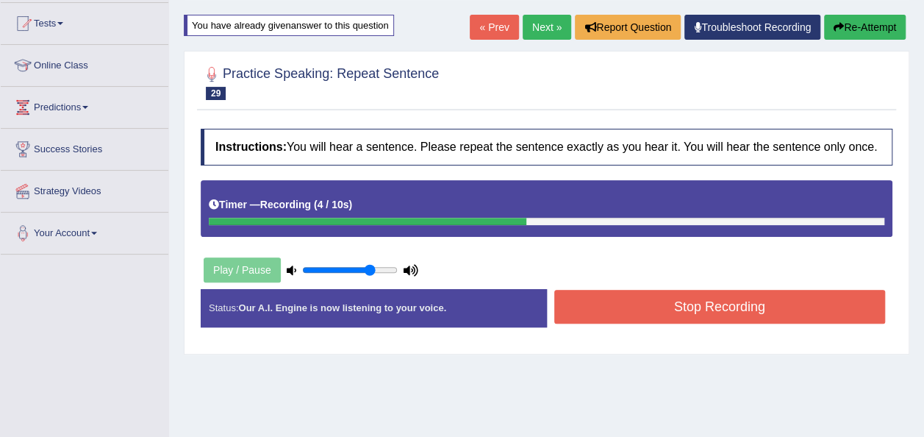
click at [632, 296] on button "Stop Recording" at bounding box center [721, 307] width 332 height 34
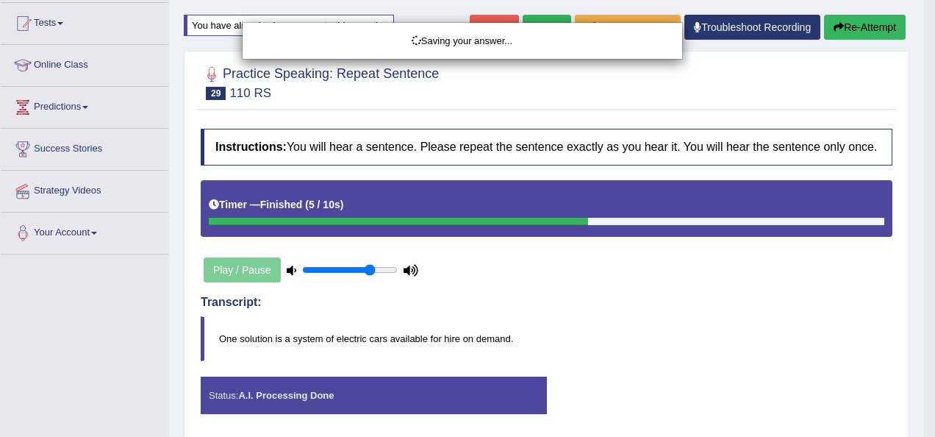
click at [652, 237] on div "Saving your answer..." at bounding box center [467, 218] width 935 height 437
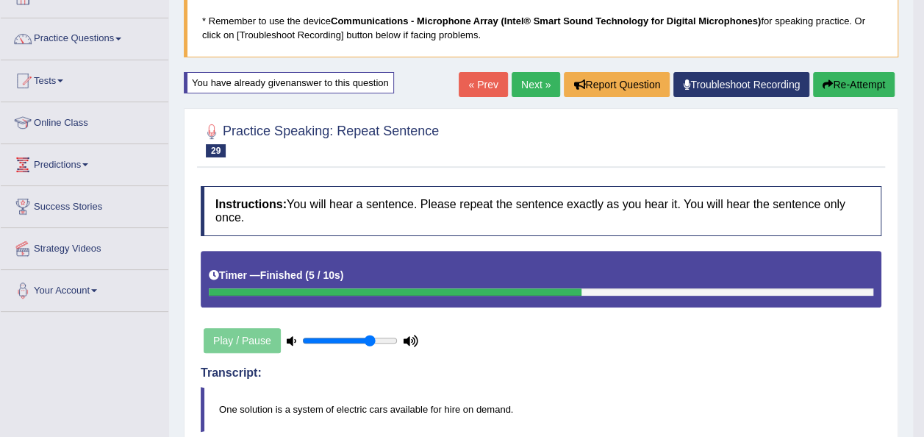
scroll to position [88, 0]
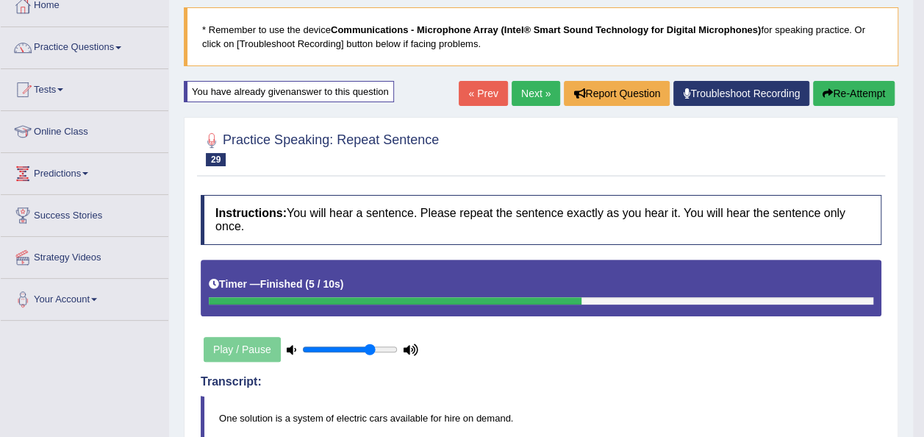
click at [532, 84] on link "Next »" at bounding box center [536, 93] width 49 height 25
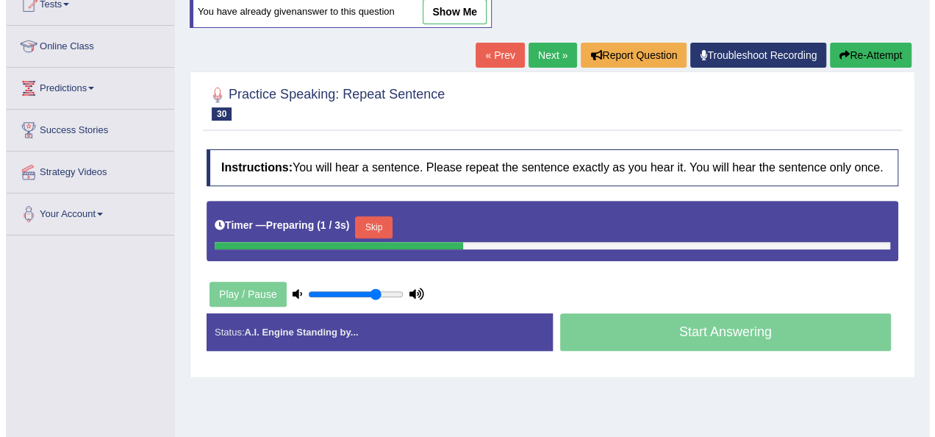
scroll to position [174, 0]
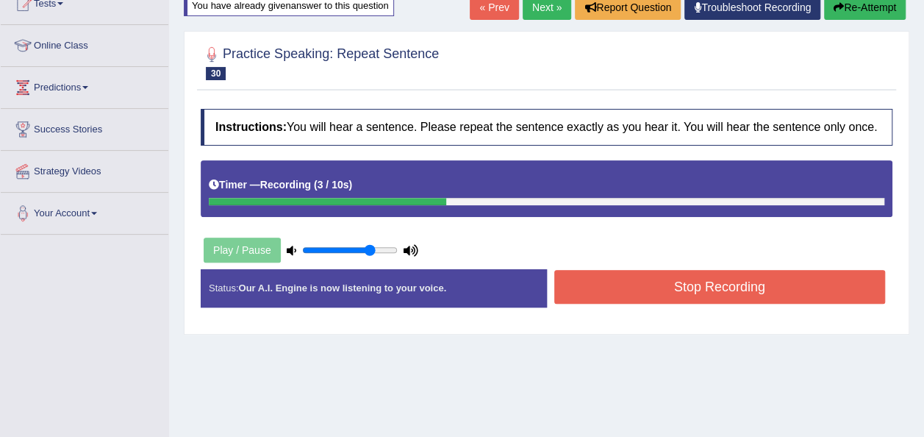
drag, startPoint x: 0, startPoint y: 0, endPoint x: 594, endPoint y: 299, distance: 665.0
click at [594, 299] on div "Practice Speaking: Repeat Sentence 30 1180 RS Instructions: You will hear a sen…" at bounding box center [547, 182] width 726 height 303
click at [594, 299] on button "Stop Recording" at bounding box center [721, 287] width 332 height 34
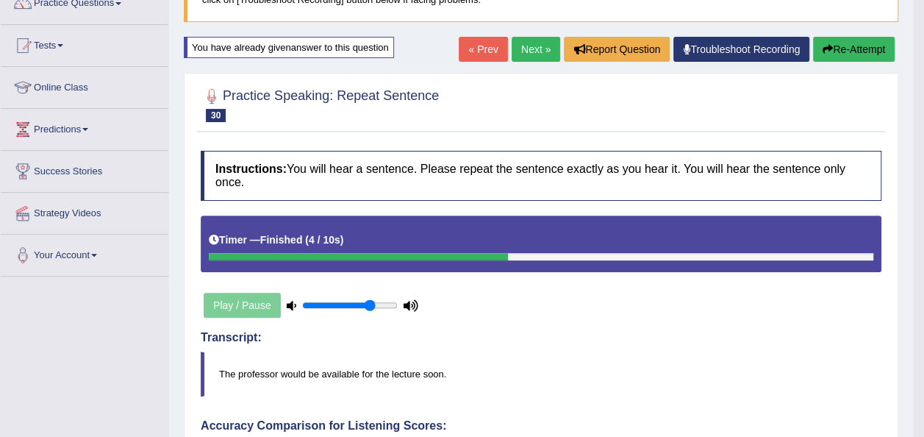
scroll to position [118, 0]
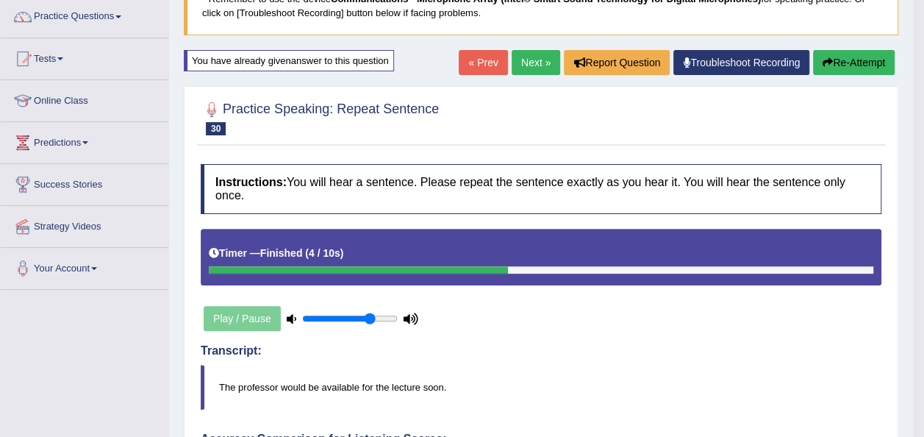
click at [532, 59] on link "Next »" at bounding box center [536, 62] width 49 height 25
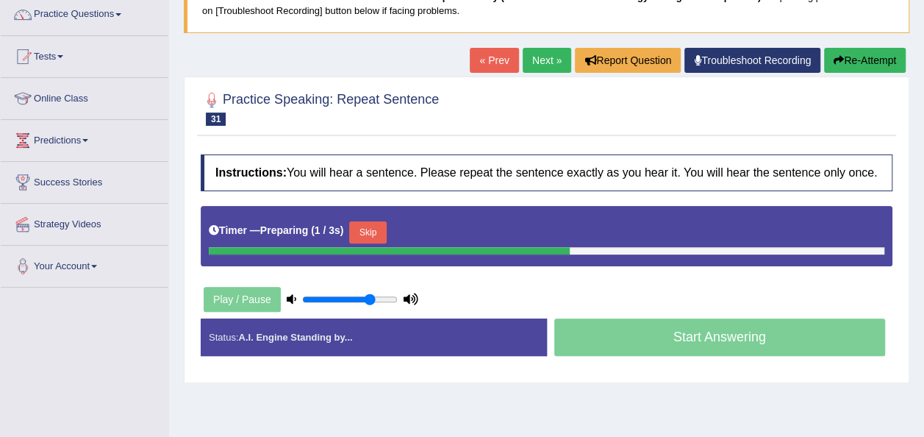
scroll to position [125, 0]
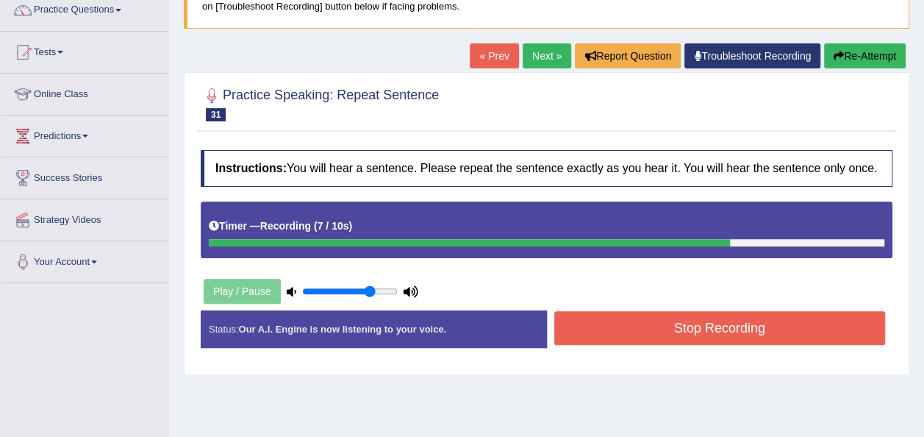
click at [603, 311] on button "Stop Recording" at bounding box center [721, 328] width 332 height 34
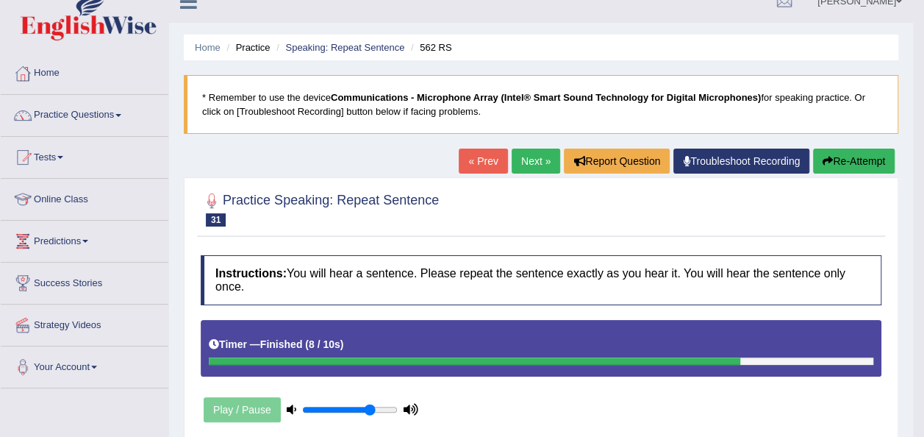
scroll to position [0, 0]
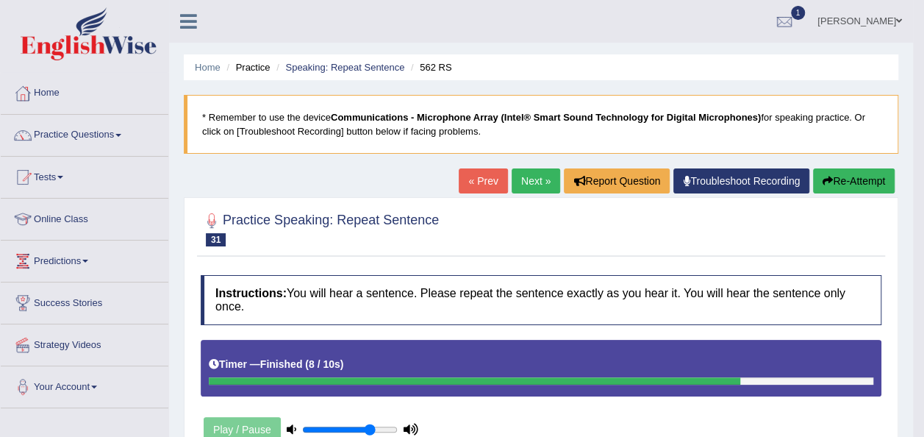
click at [543, 178] on link "Next »" at bounding box center [536, 180] width 49 height 25
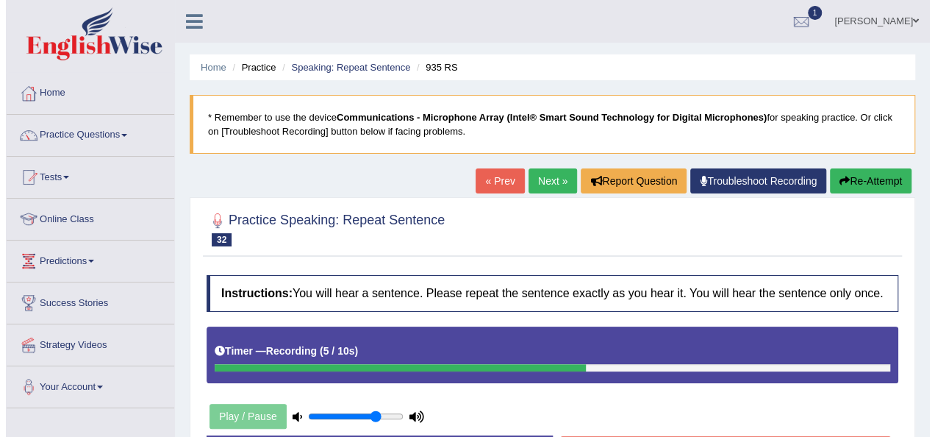
scroll to position [274, 0]
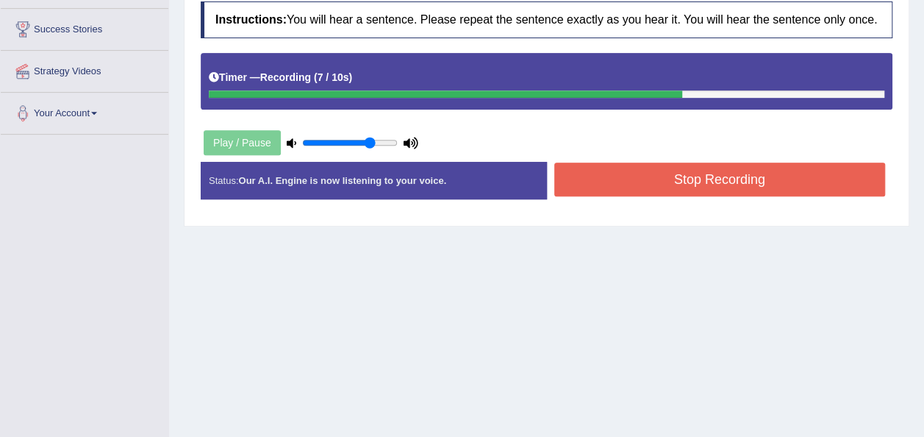
click at [601, 163] on button "Stop Recording" at bounding box center [721, 180] width 332 height 34
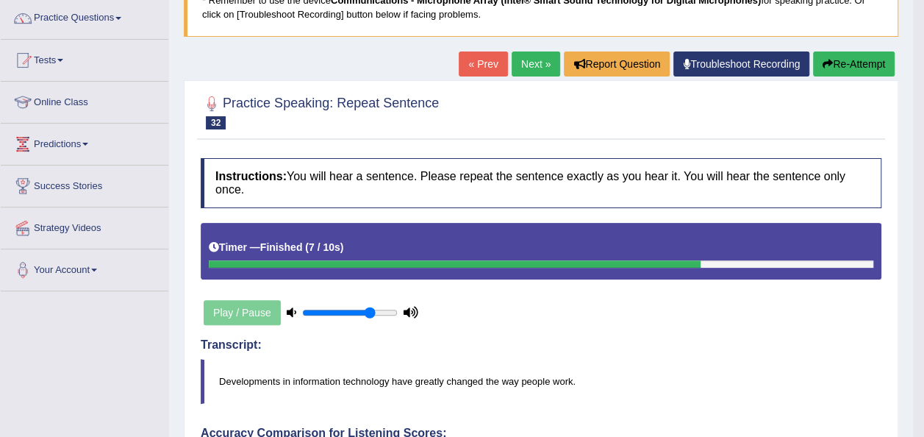
scroll to position [0, 0]
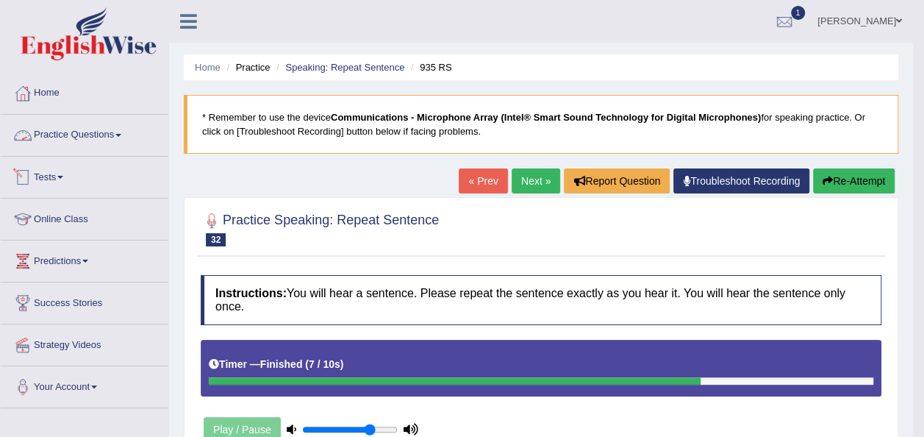
click at [91, 136] on link "Practice Questions" at bounding box center [85, 133] width 168 height 37
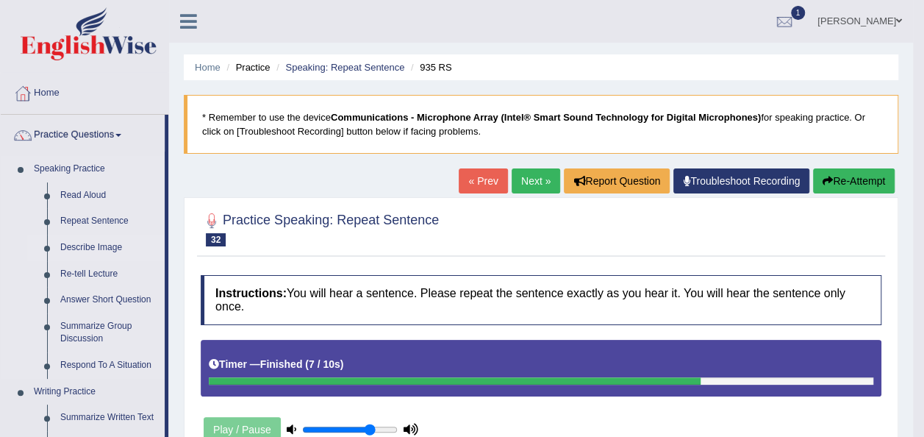
click at [87, 247] on link "Describe Image" at bounding box center [109, 248] width 111 height 26
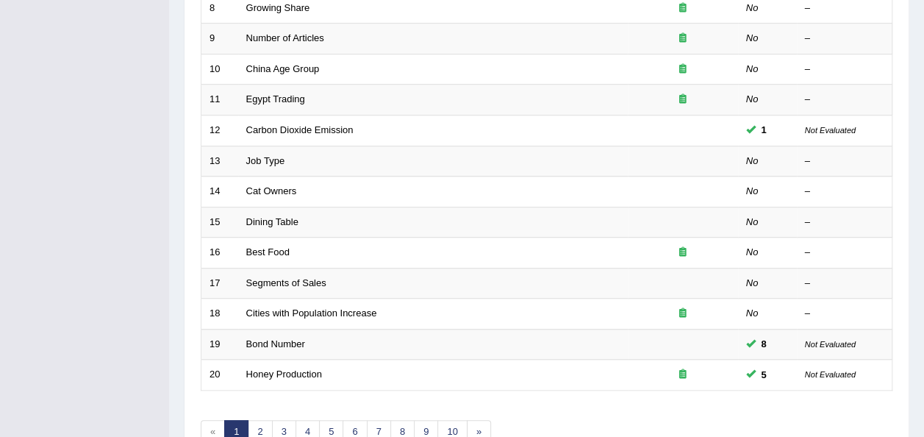
scroll to position [529, 0]
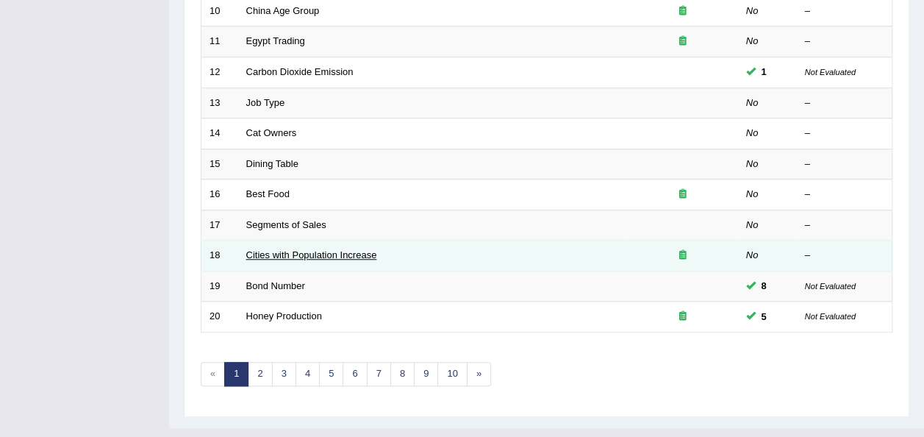
click at [296, 249] on link "Cities with Population Increase" at bounding box center [311, 254] width 131 height 11
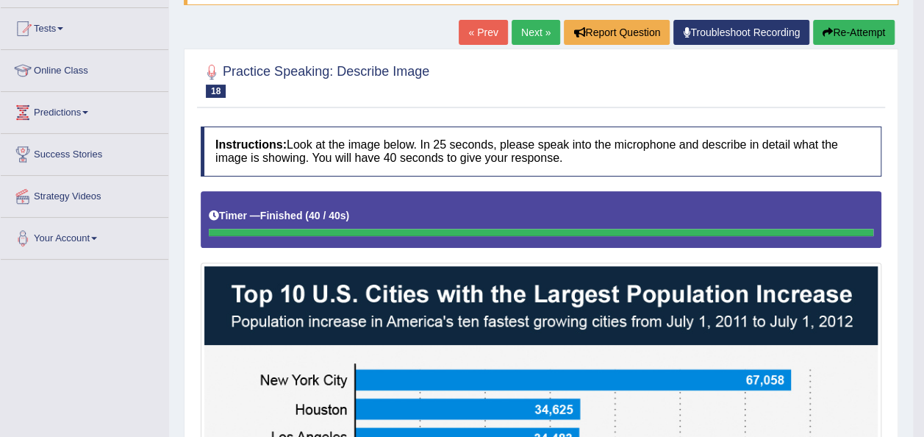
scroll to position [149, 0]
click at [530, 32] on link "Next »" at bounding box center [536, 32] width 49 height 25
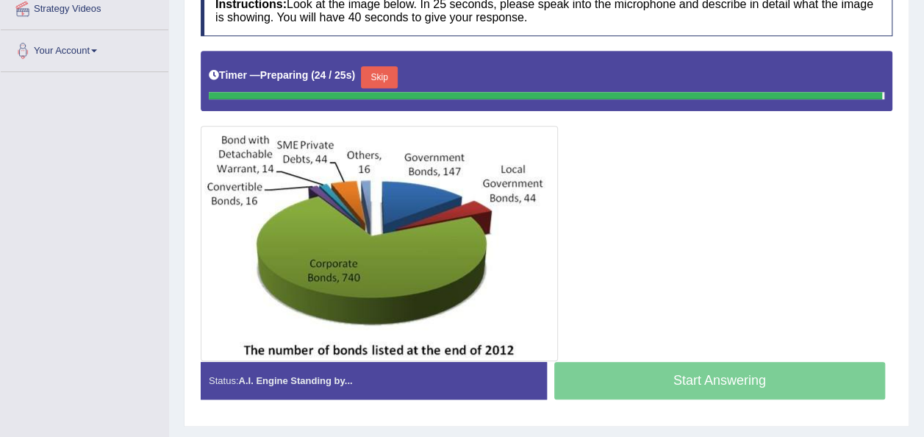
scroll to position [335, 0]
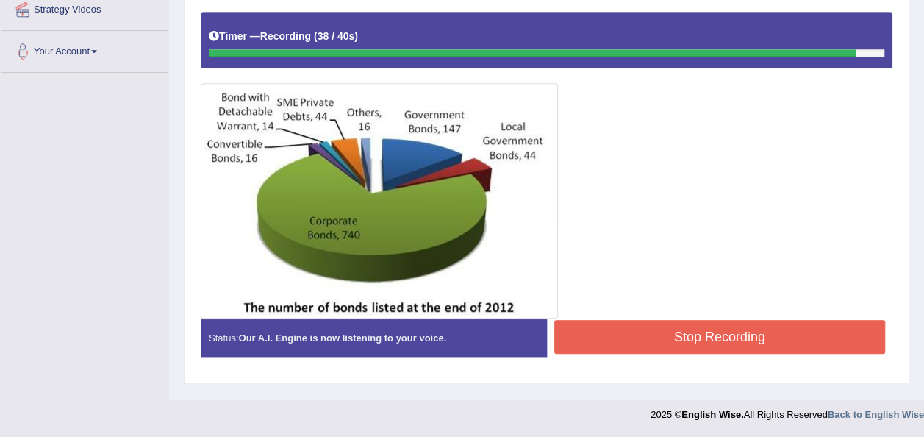
click at [762, 344] on button "Stop Recording" at bounding box center [721, 337] width 332 height 34
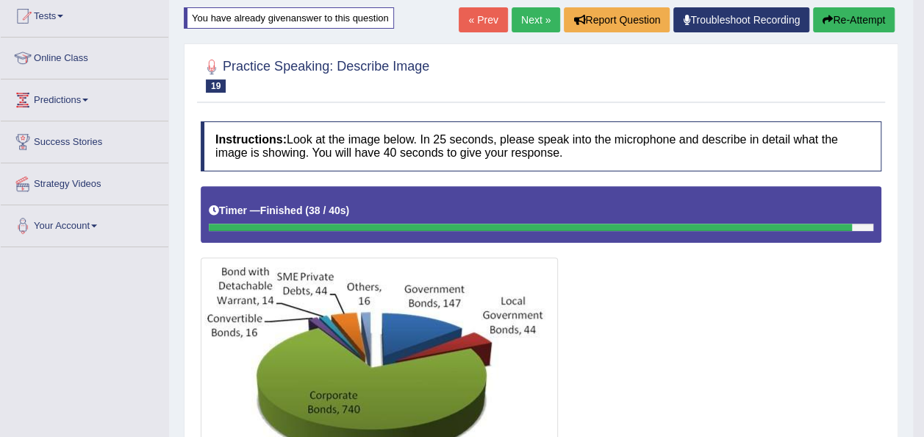
scroll to position [146, 0]
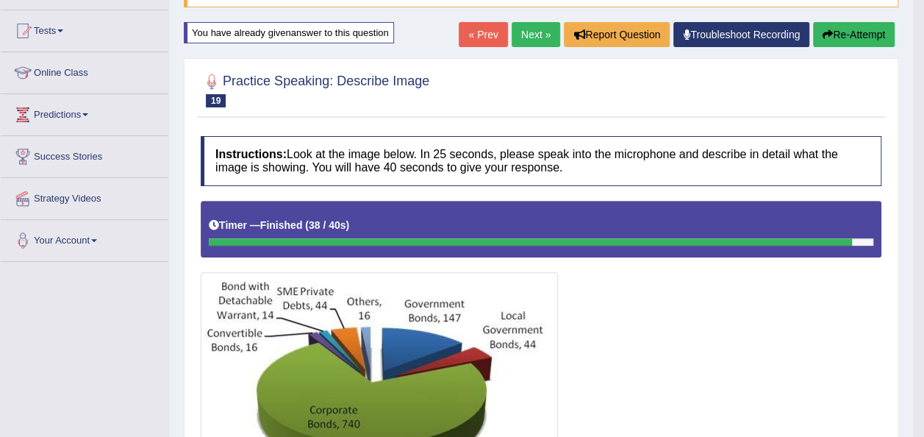
click at [543, 32] on link "Next »" at bounding box center [536, 34] width 49 height 25
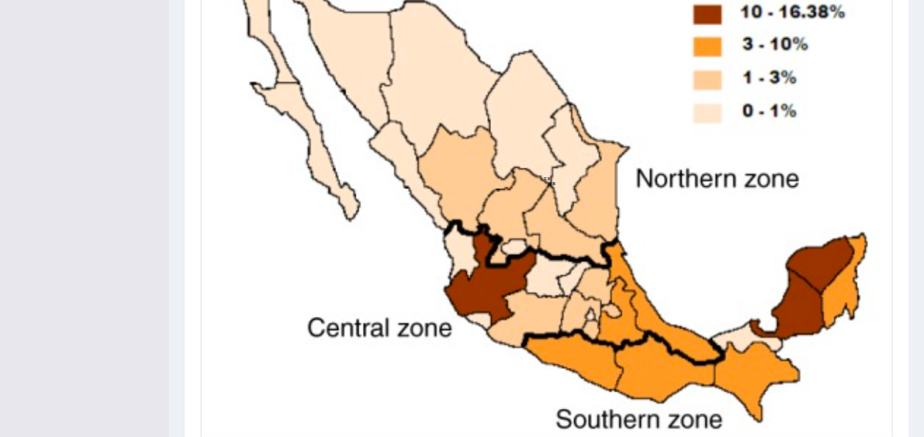
scroll to position [564, 0]
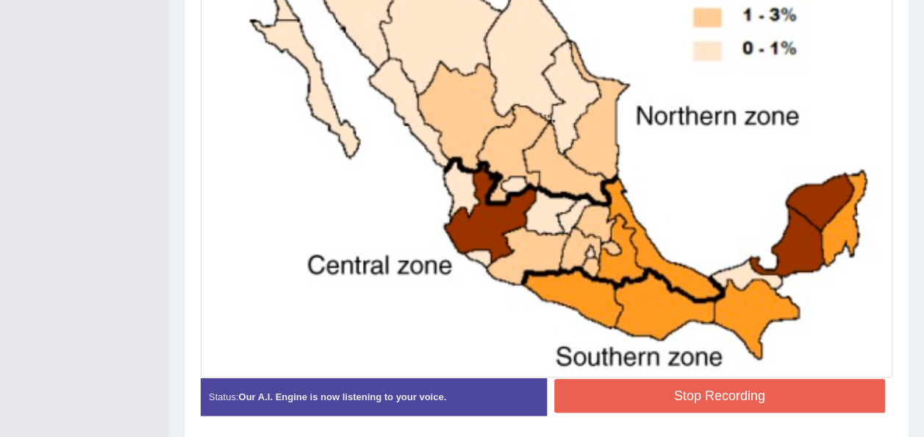
click at [619, 384] on div "Instructions: Look at the image below. In 25 seconds, please speak into the mic…" at bounding box center [546, 73] width 699 height 724
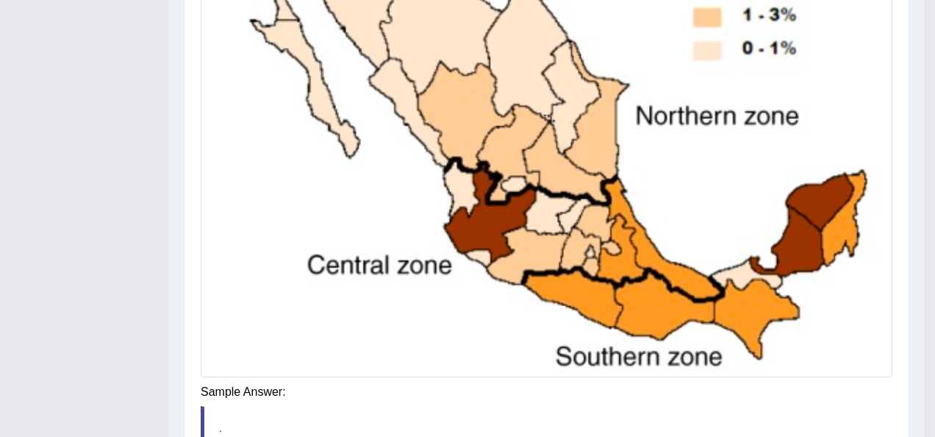
click at [619, 384] on div "Instructions: Look at the image below. In 25 seconds, please speak into the mic…" at bounding box center [546, 131] width 699 height 840
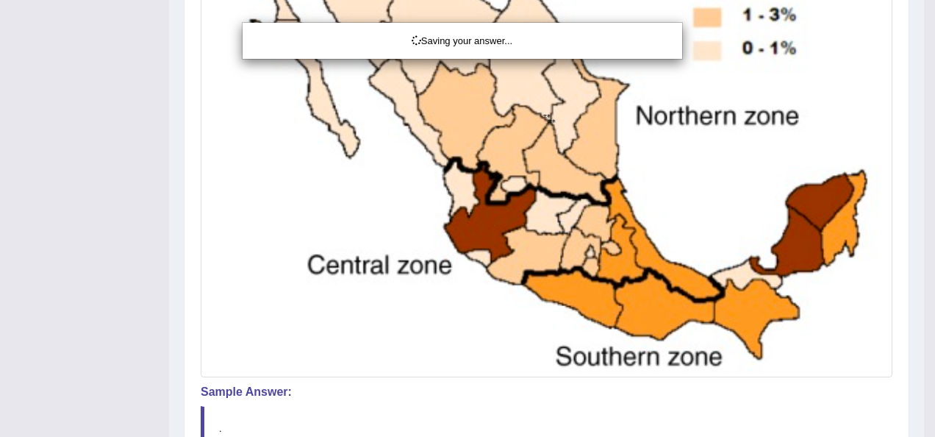
click at [415, 385] on div "Saving your answer..." at bounding box center [467, 218] width 935 height 437
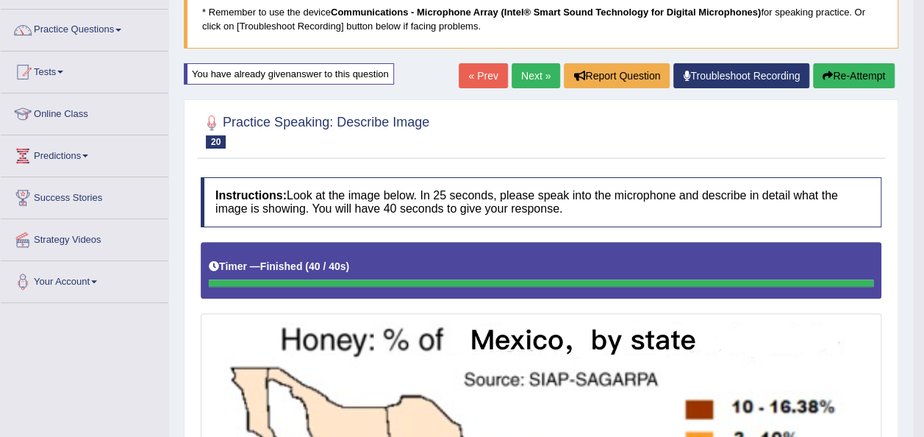
scroll to position [99, 0]
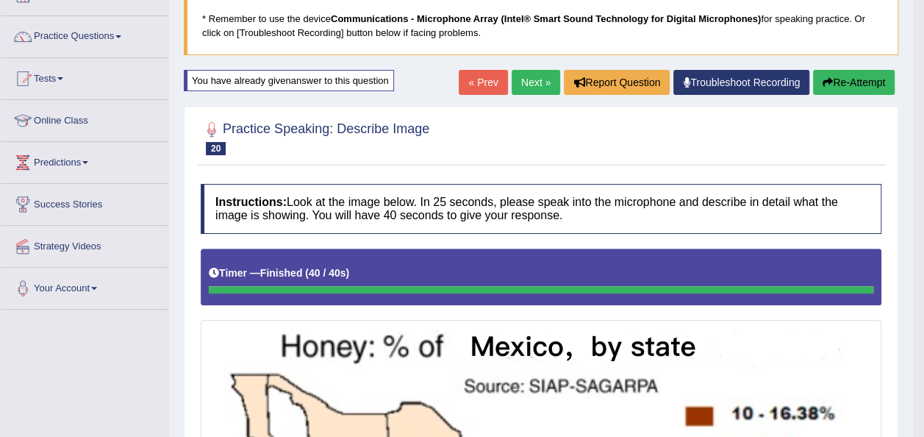
click at [549, 85] on link "Next »" at bounding box center [536, 82] width 49 height 25
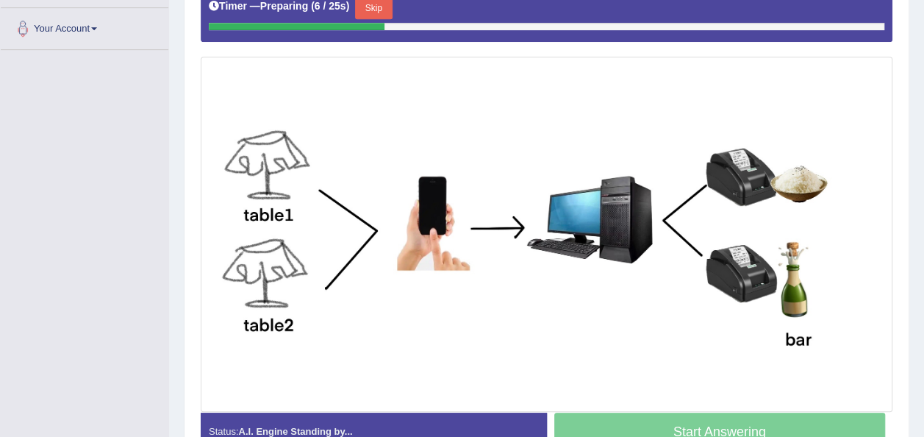
scroll to position [362, 0]
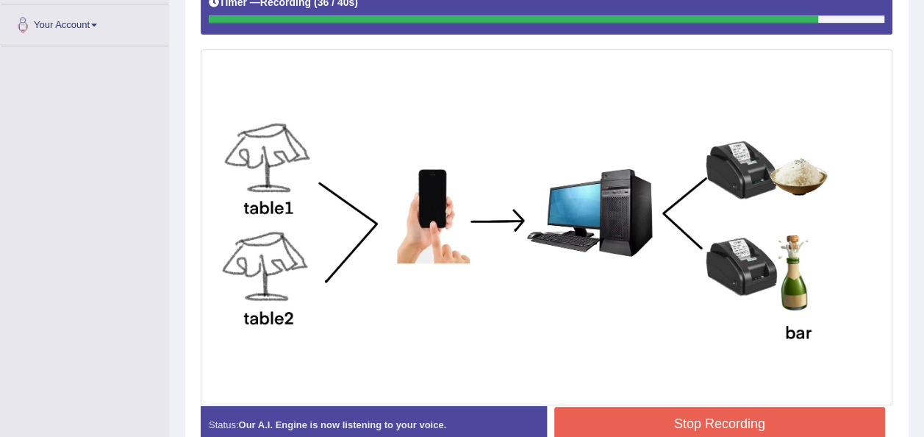
click at [613, 426] on button "Stop Recording" at bounding box center [721, 424] width 332 height 34
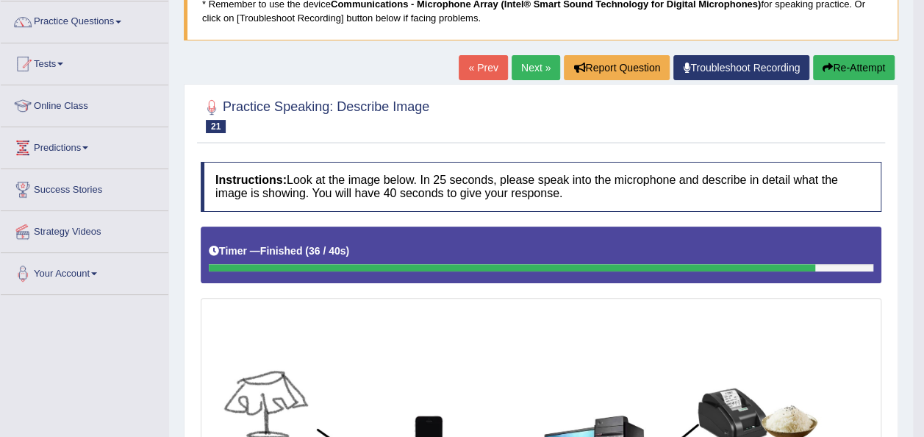
scroll to position [102, 0]
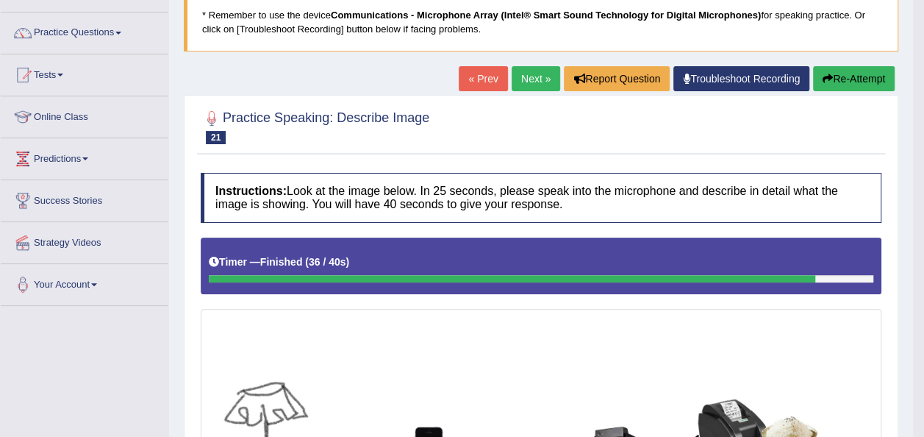
click at [540, 74] on link "Next »" at bounding box center [536, 78] width 49 height 25
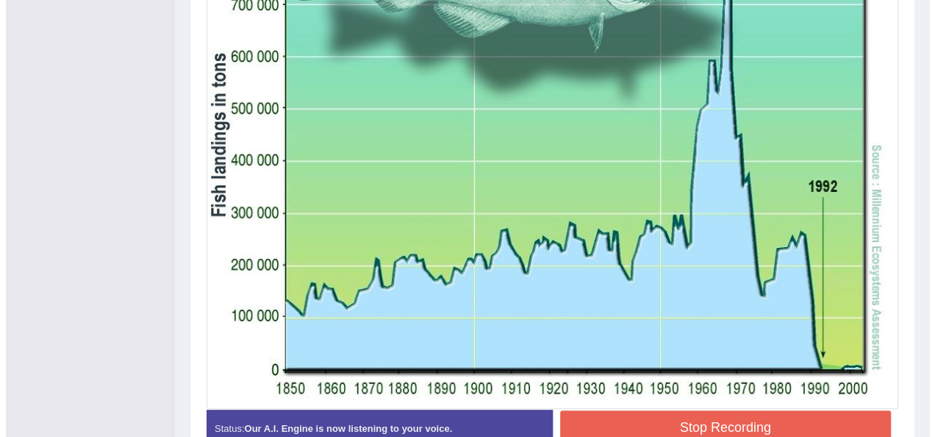
scroll to position [505, 0]
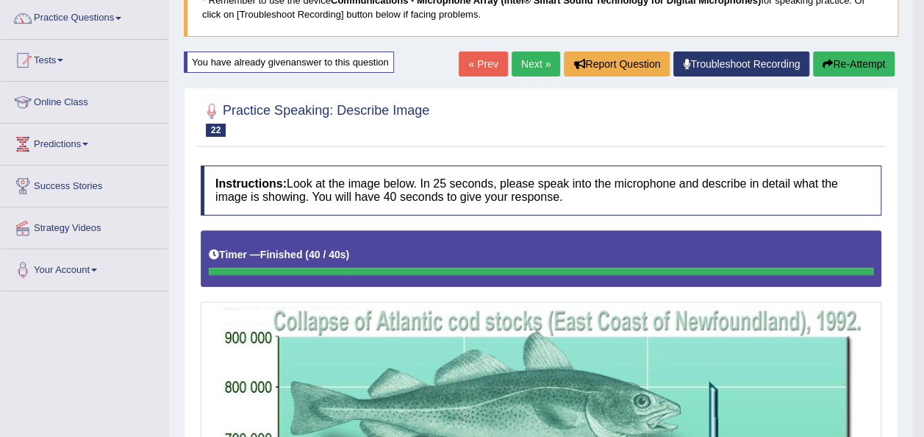
click at [548, 60] on link "Next »" at bounding box center [536, 63] width 49 height 25
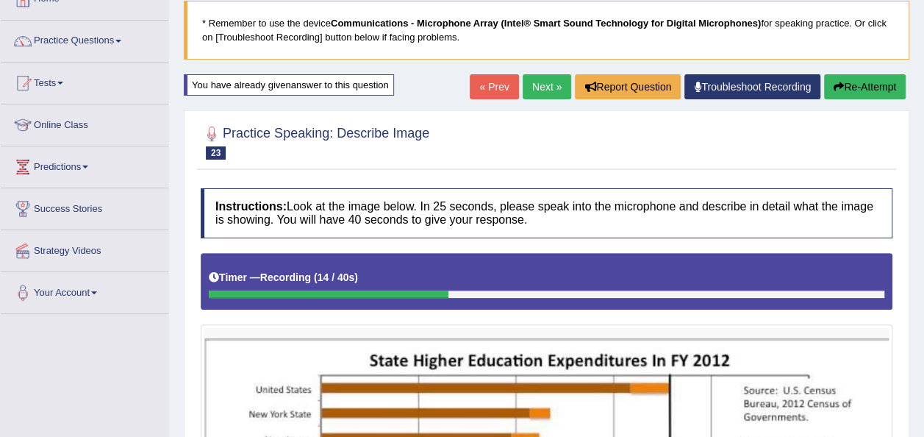
scroll to position [88, 0]
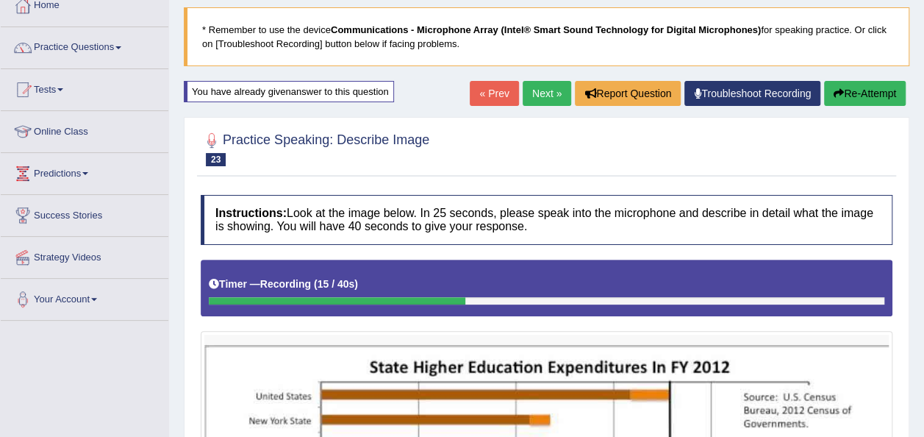
click at [532, 86] on link "Next »" at bounding box center [547, 93] width 49 height 25
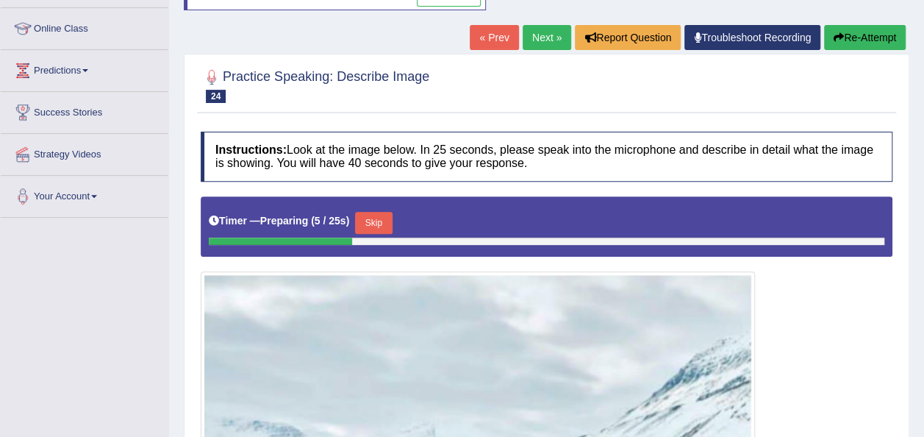
scroll to position [188, 0]
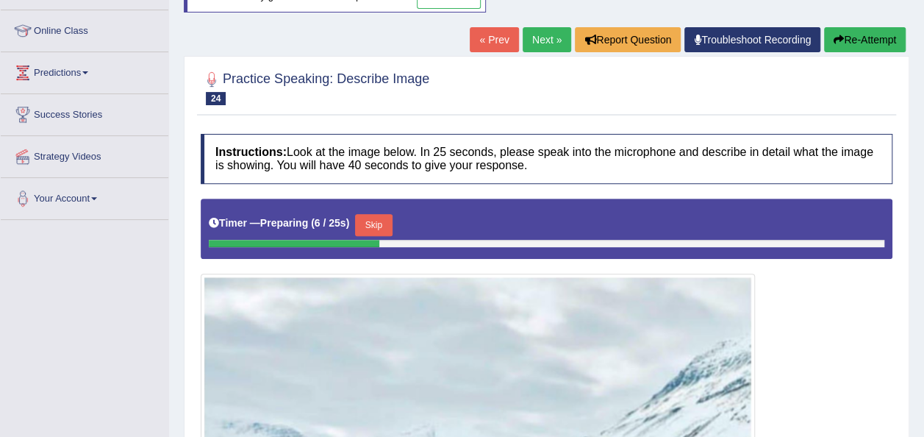
click at [537, 28] on link "Next »" at bounding box center [547, 39] width 49 height 25
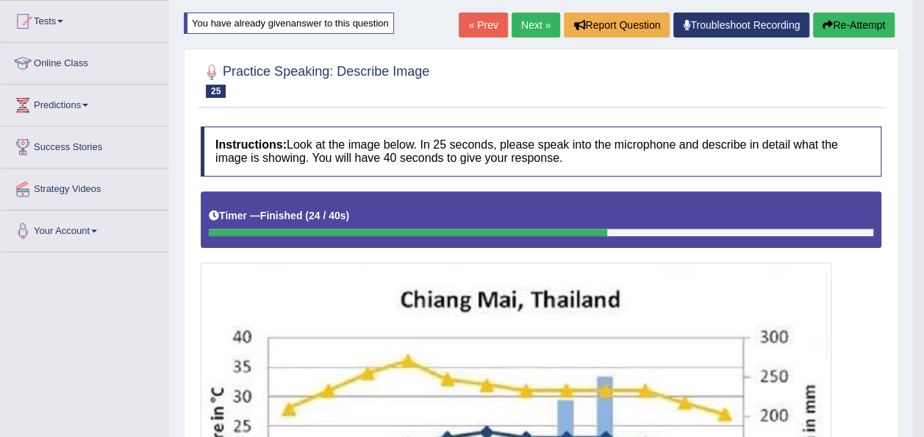
scroll to position [155, 0]
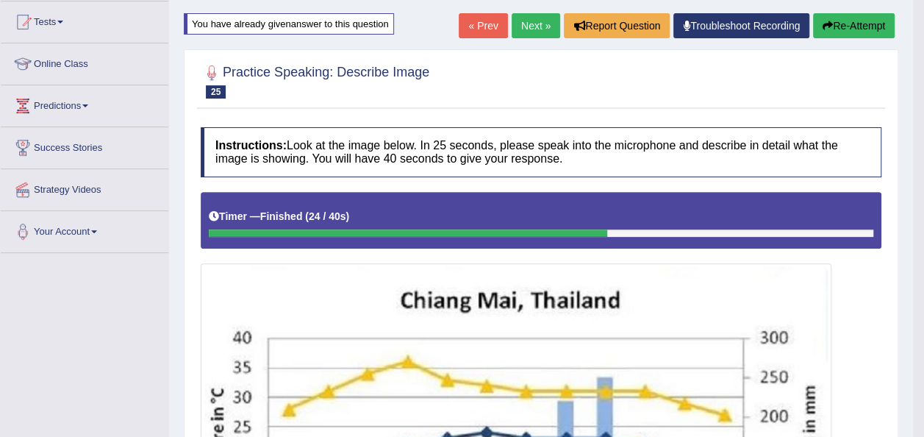
click at [525, 31] on link "Next »" at bounding box center [536, 25] width 49 height 25
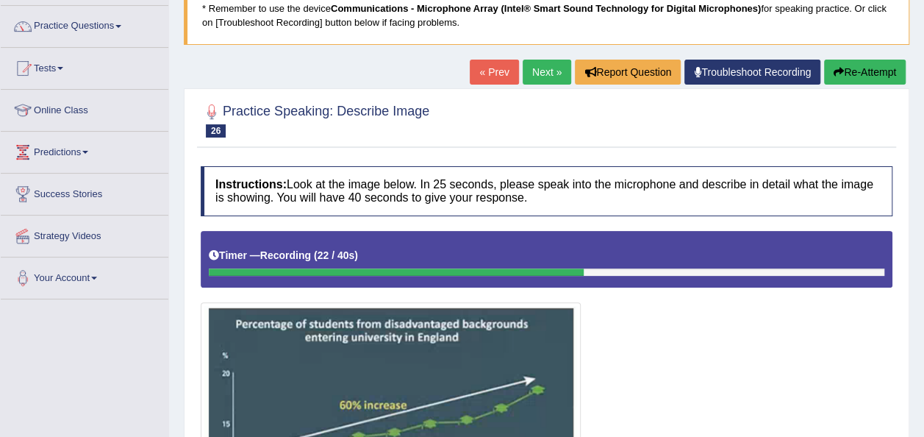
scroll to position [109, 0]
click at [527, 71] on link "Next »" at bounding box center [547, 72] width 49 height 25
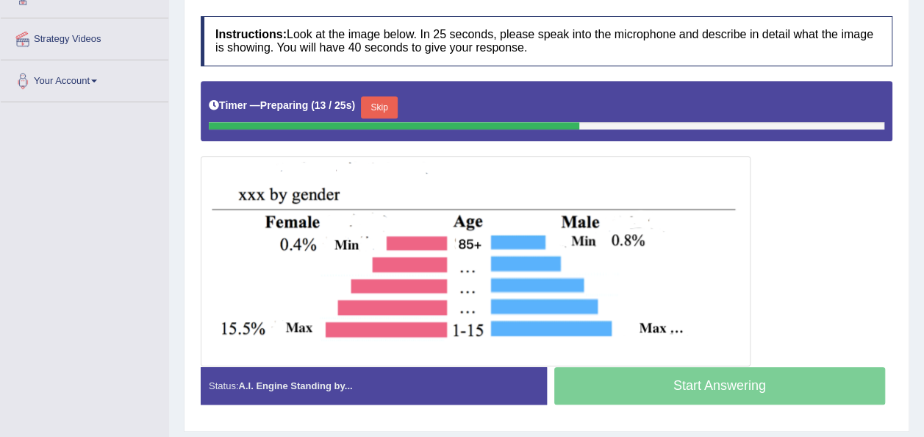
scroll to position [307, 0]
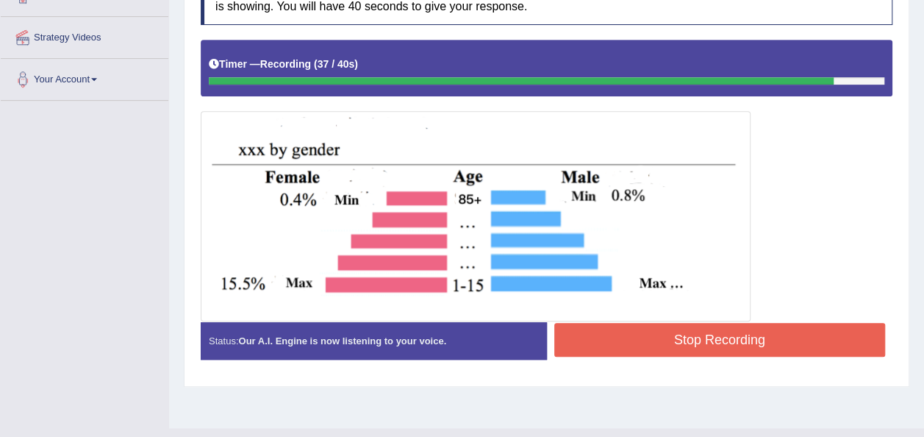
click at [591, 323] on button "Stop Recording" at bounding box center [721, 340] width 332 height 34
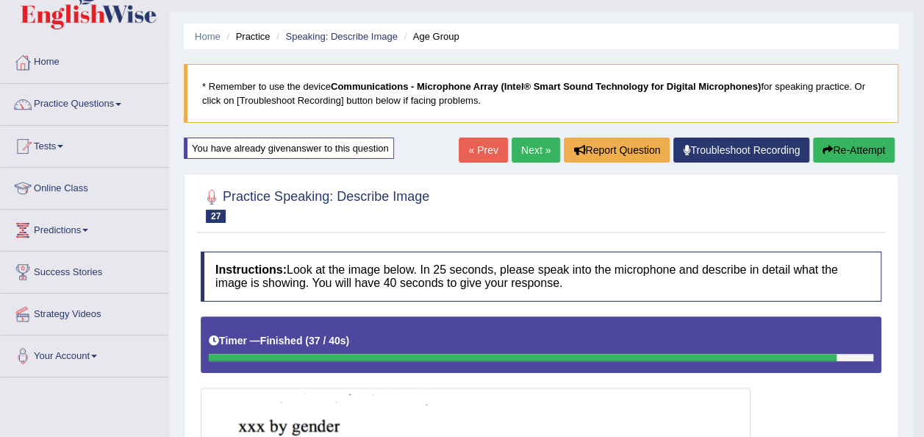
scroll to position [12, 0]
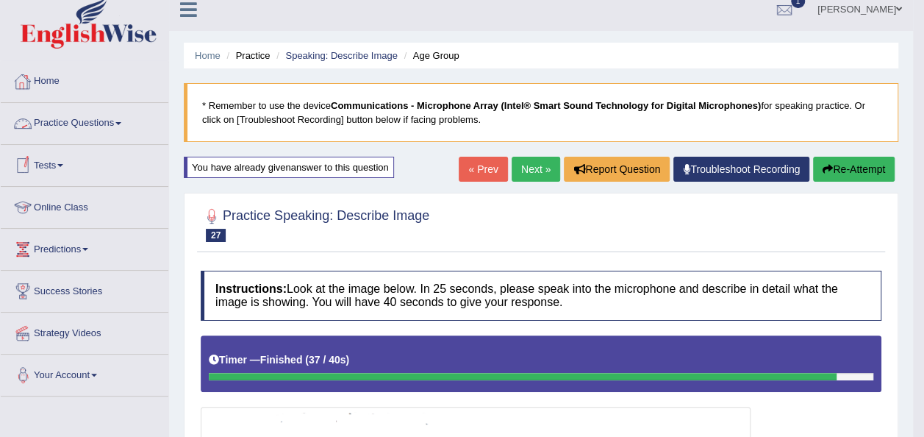
click at [99, 121] on link "Practice Questions" at bounding box center [85, 121] width 168 height 37
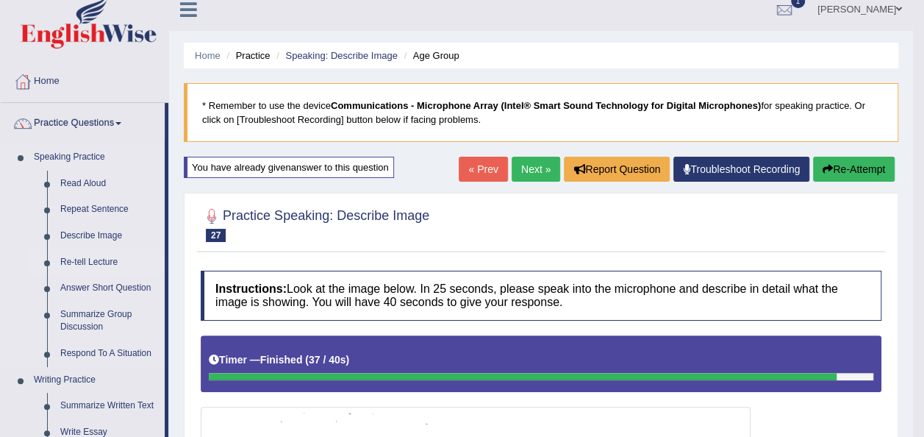
click at [82, 263] on link "Re-tell Lecture" at bounding box center [109, 262] width 111 height 26
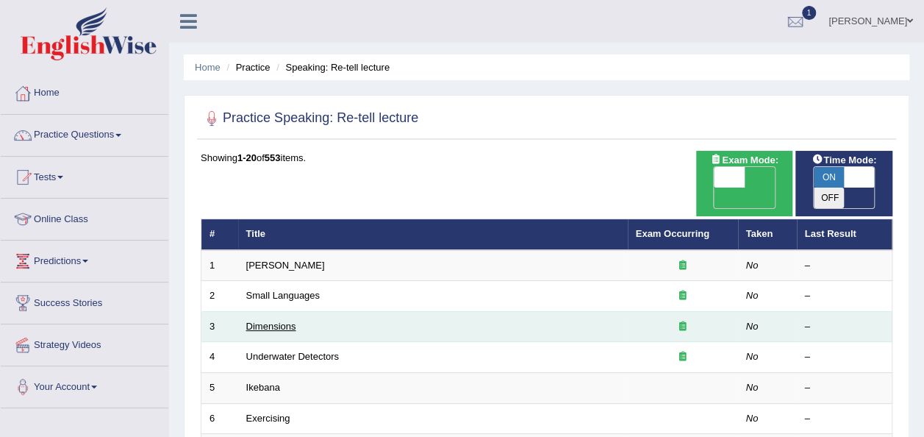
click at [266, 321] on link "Dimensions" at bounding box center [271, 326] width 50 height 11
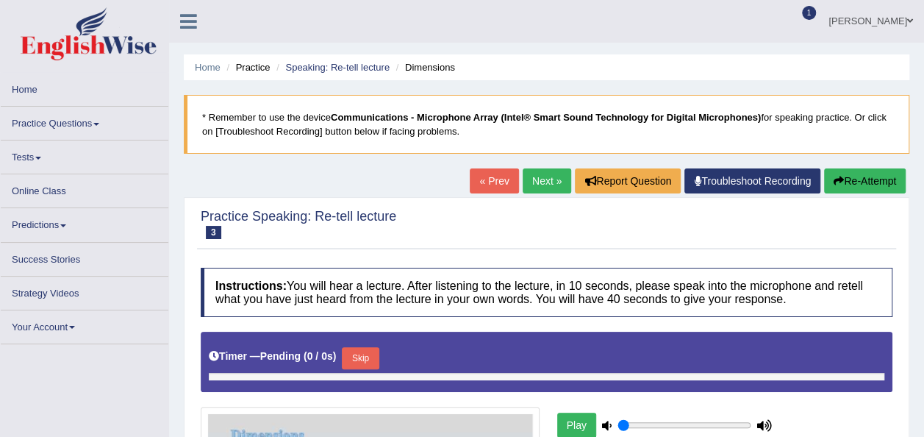
type input "0.75"
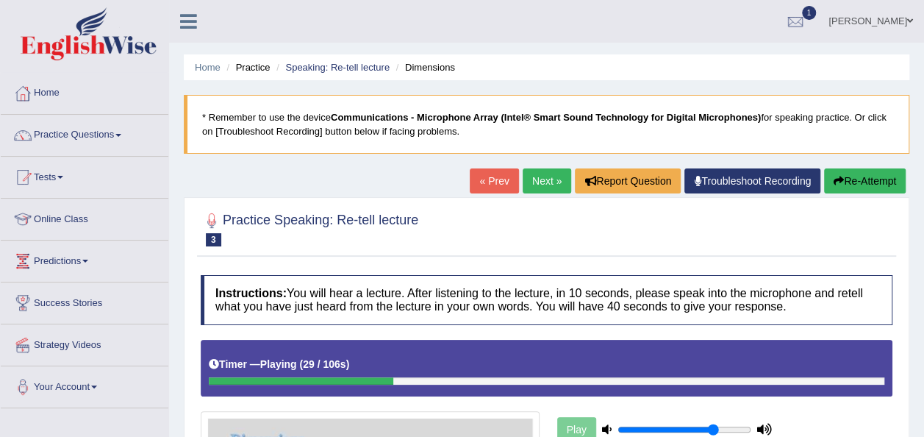
click at [557, 190] on link "Next »" at bounding box center [547, 180] width 49 height 25
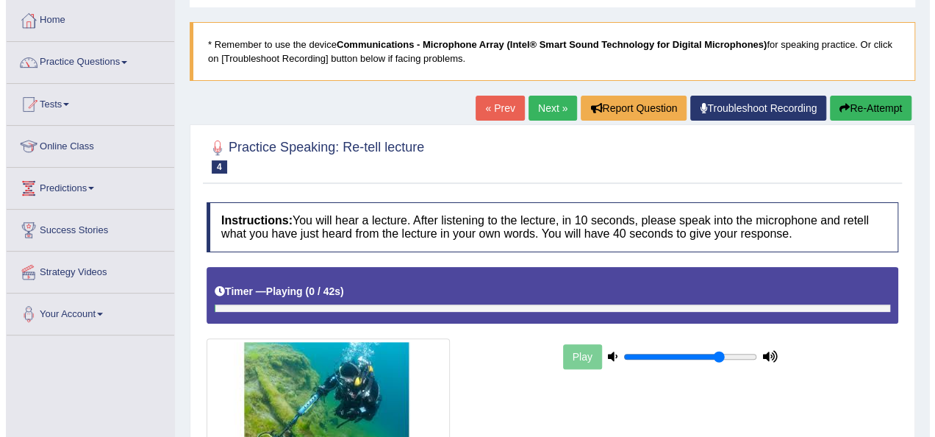
scroll to position [335, 0]
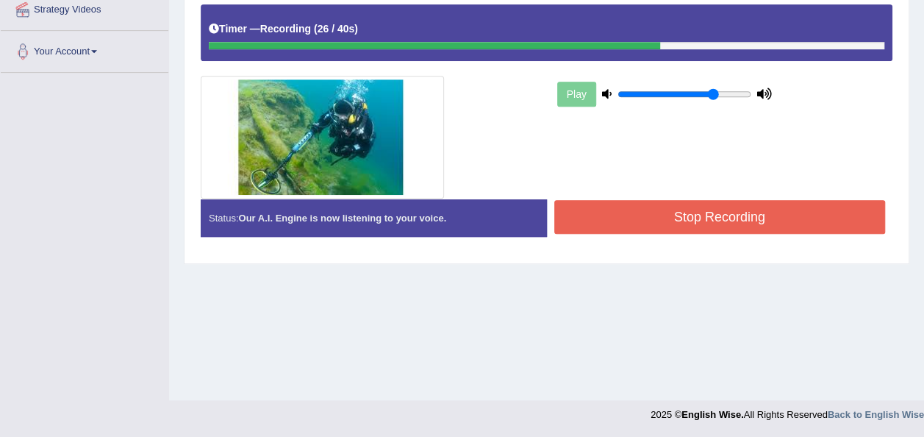
click at [697, 221] on button "Stop Recording" at bounding box center [721, 217] width 332 height 34
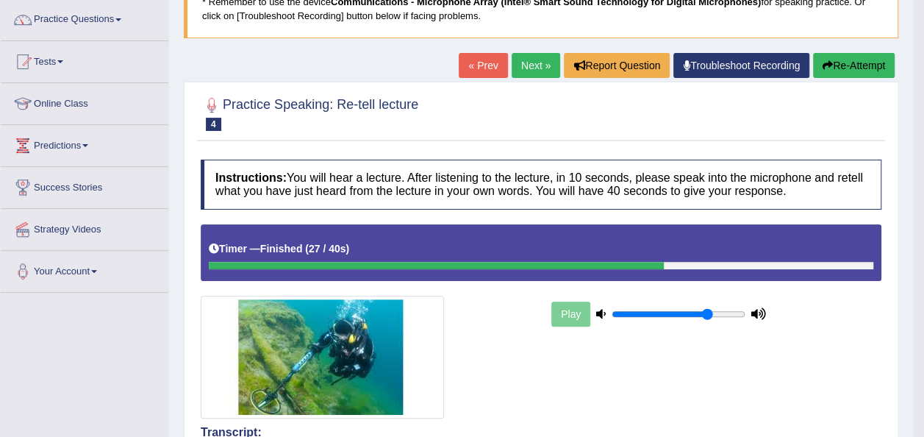
scroll to position [114, 0]
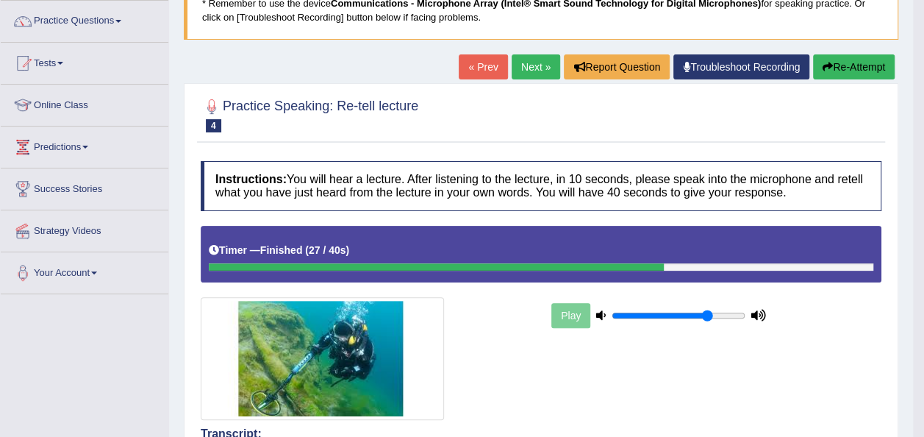
click at [535, 76] on link "Next »" at bounding box center [536, 66] width 49 height 25
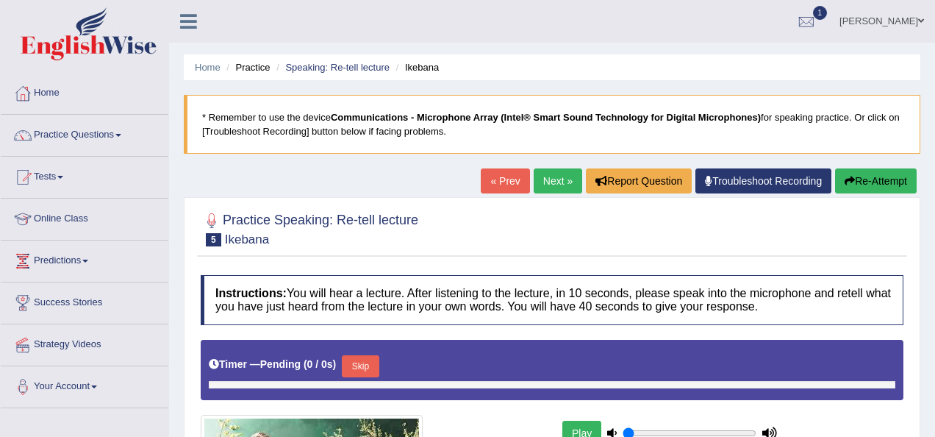
type input "0.75"
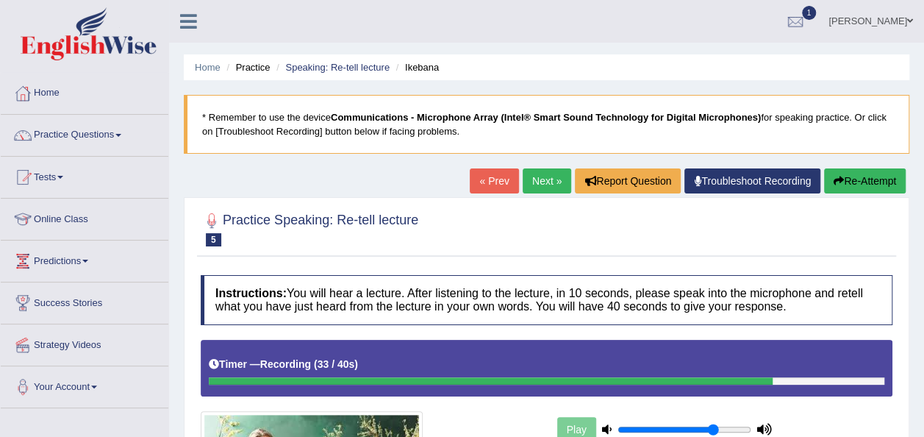
scroll to position [335, 0]
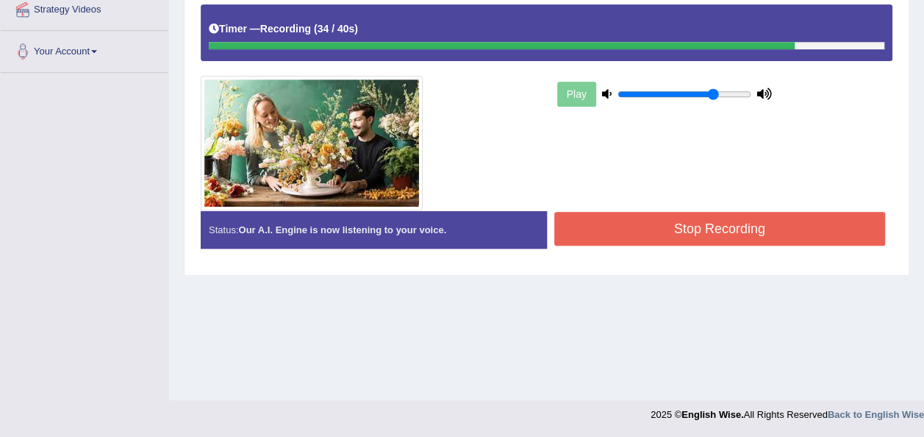
click at [560, 229] on button "Stop Recording" at bounding box center [721, 229] width 332 height 34
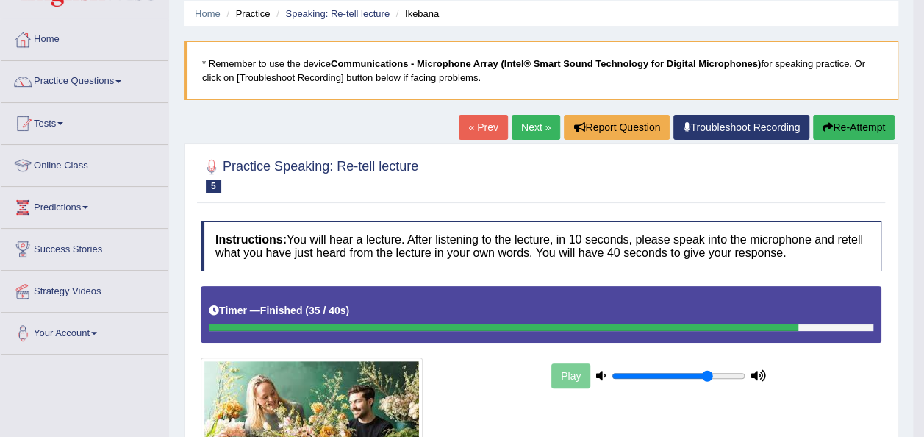
scroll to position [32, 0]
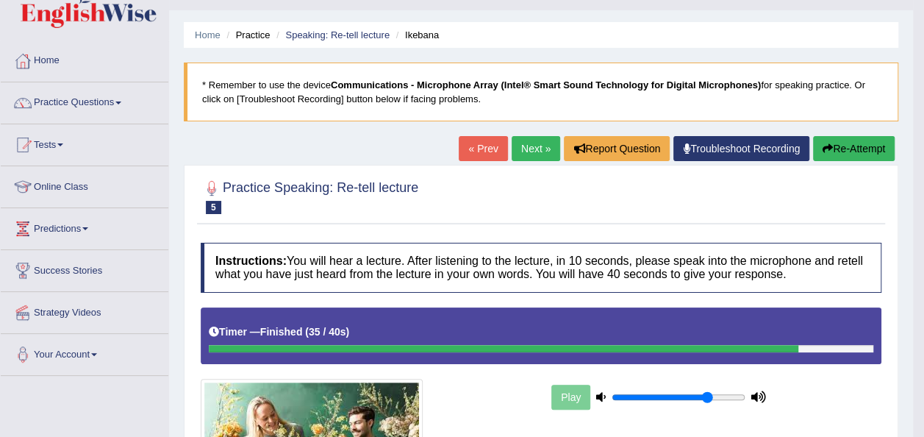
click at [548, 156] on link "Next »" at bounding box center [536, 148] width 49 height 25
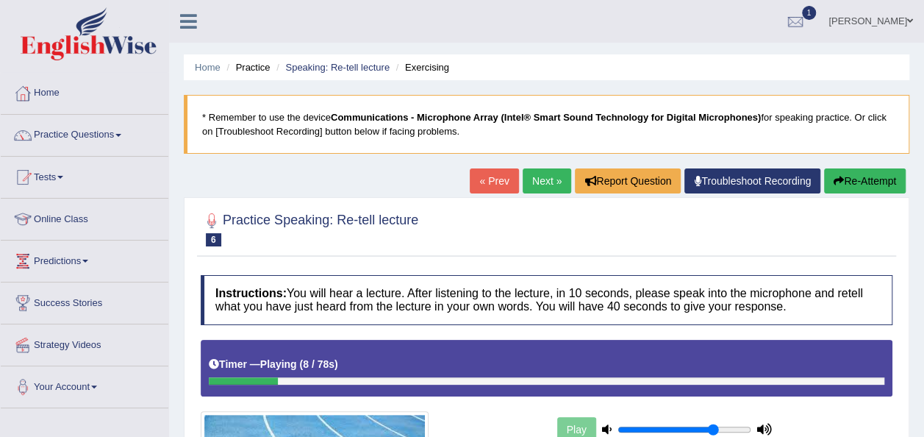
click at [549, 186] on link "Next »" at bounding box center [547, 180] width 49 height 25
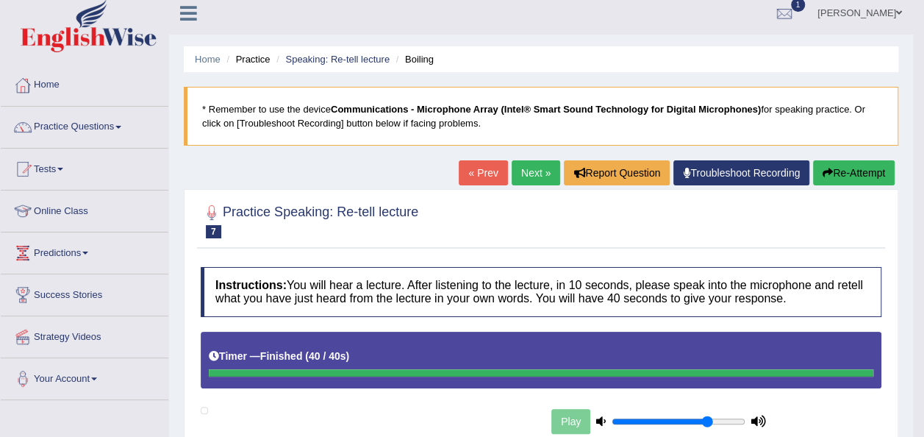
scroll to position [5, 0]
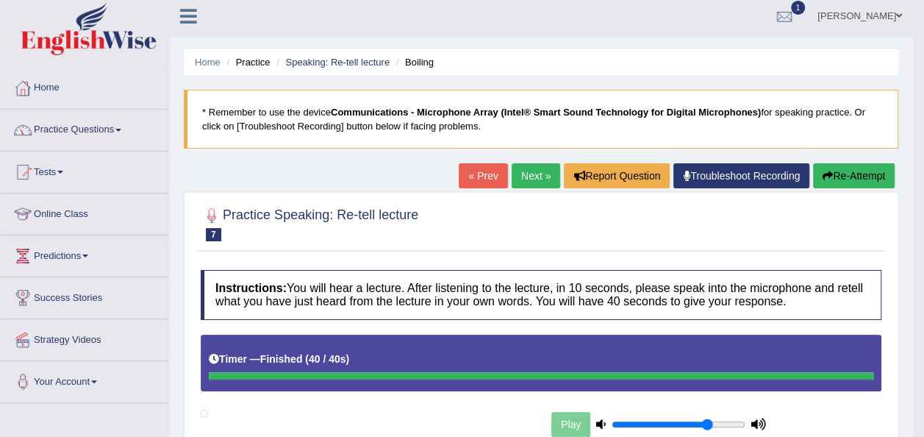
click at [518, 176] on link "Next »" at bounding box center [536, 175] width 49 height 25
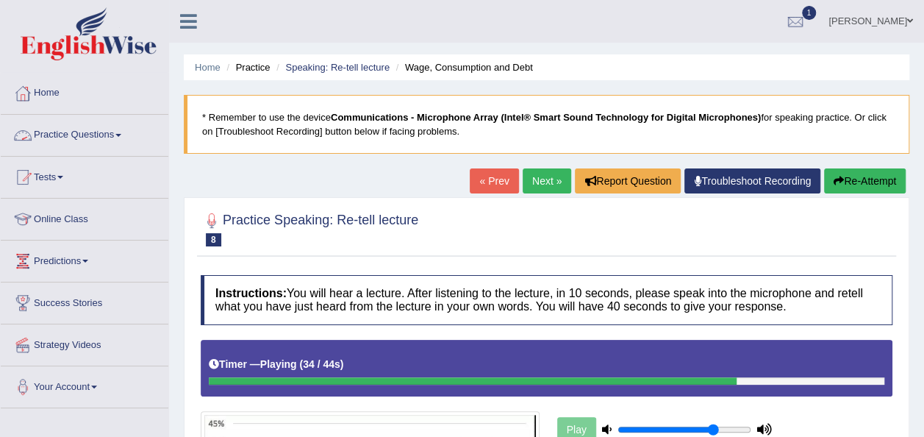
click at [115, 137] on link "Practice Questions" at bounding box center [85, 133] width 168 height 37
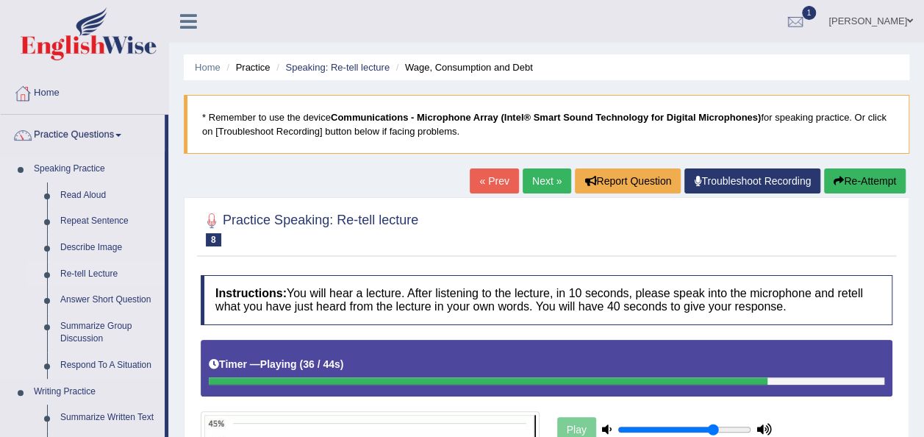
click at [96, 266] on link "Re-tell Lecture" at bounding box center [109, 274] width 111 height 26
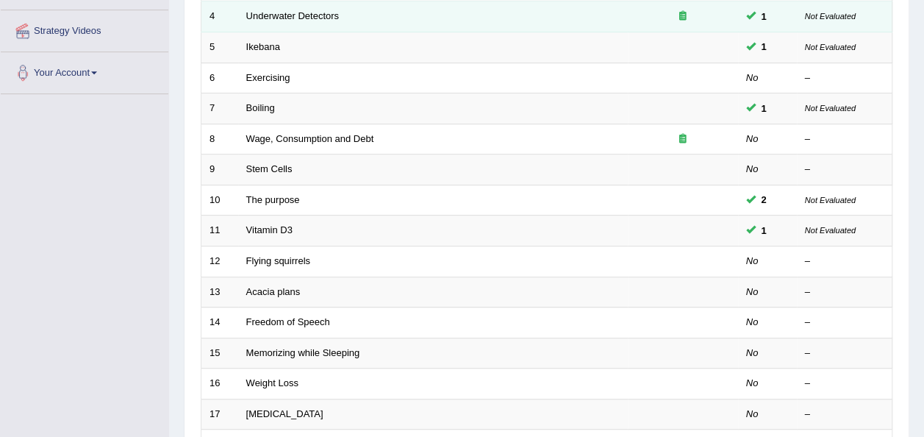
scroll to position [359, 0]
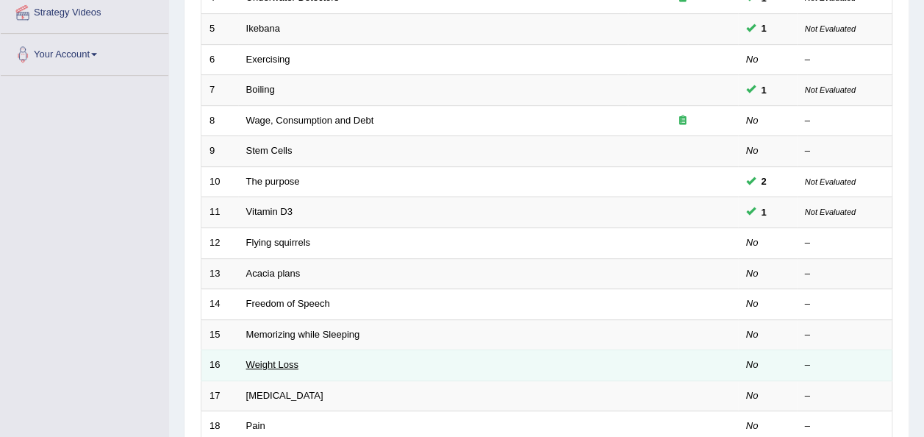
click at [288, 359] on link "Weight Loss" at bounding box center [272, 364] width 52 height 11
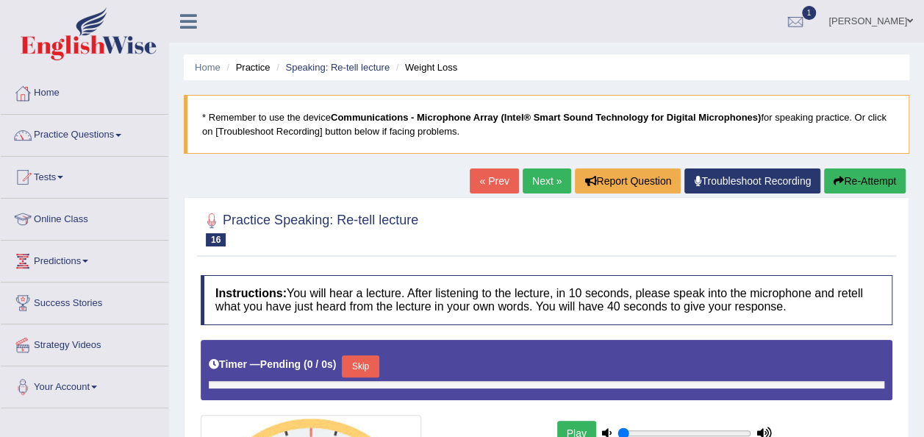
type input "0.75"
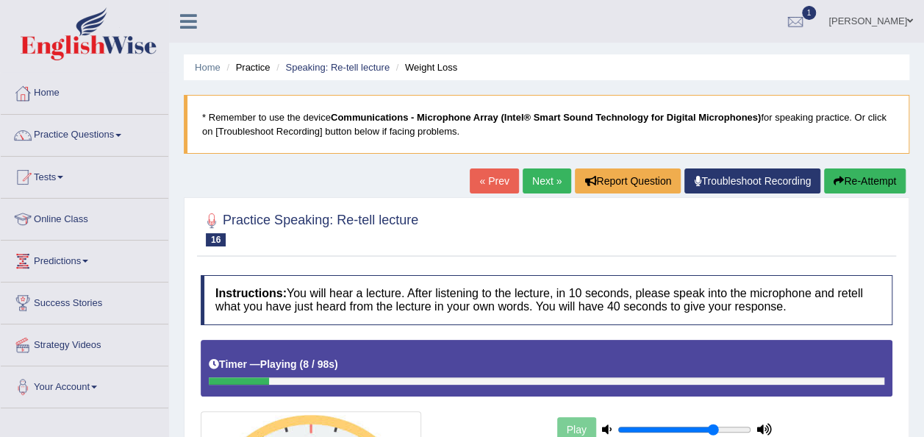
click at [542, 182] on link "Next »" at bounding box center [547, 180] width 49 height 25
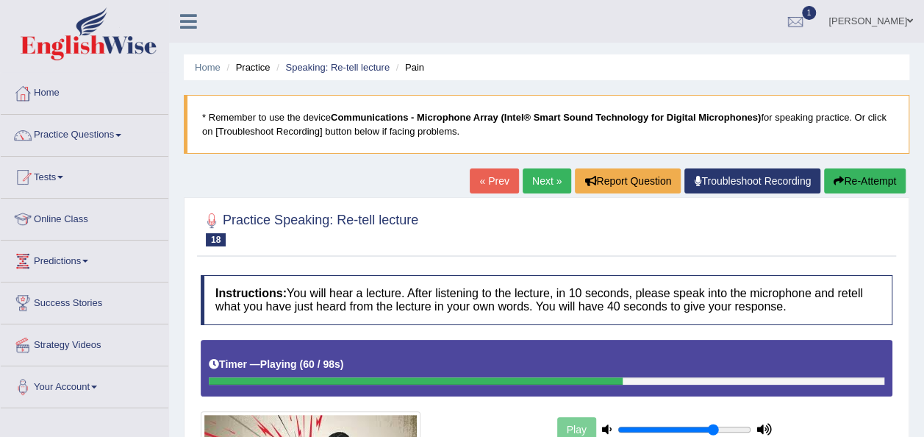
click at [542, 182] on link "Next »" at bounding box center [547, 180] width 49 height 25
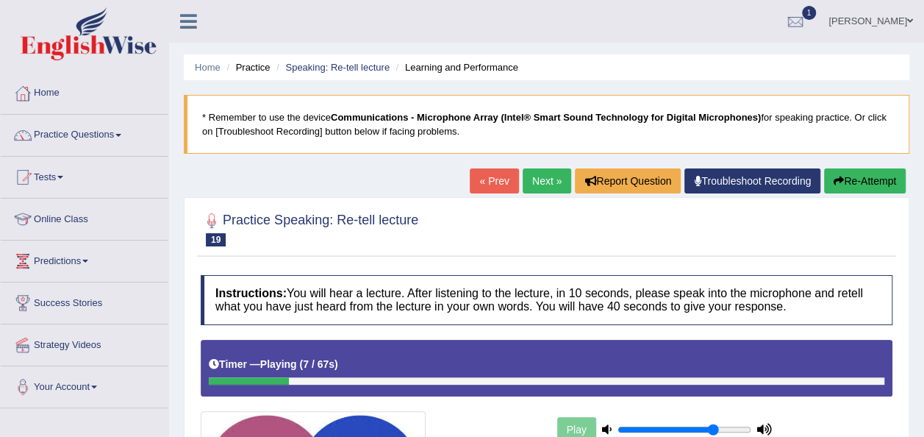
click at [542, 182] on link "Next »" at bounding box center [547, 180] width 49 height 25
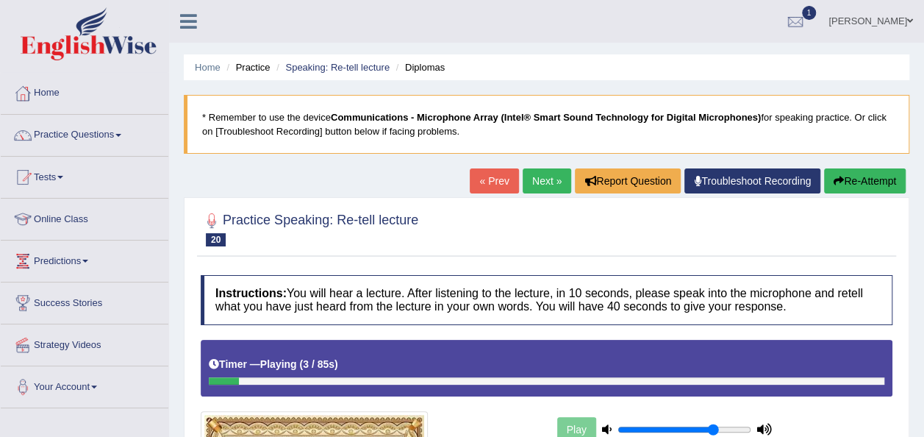
click at [542, 182] on link "Next »" at bounding box center [547, 180] width 49 height 25
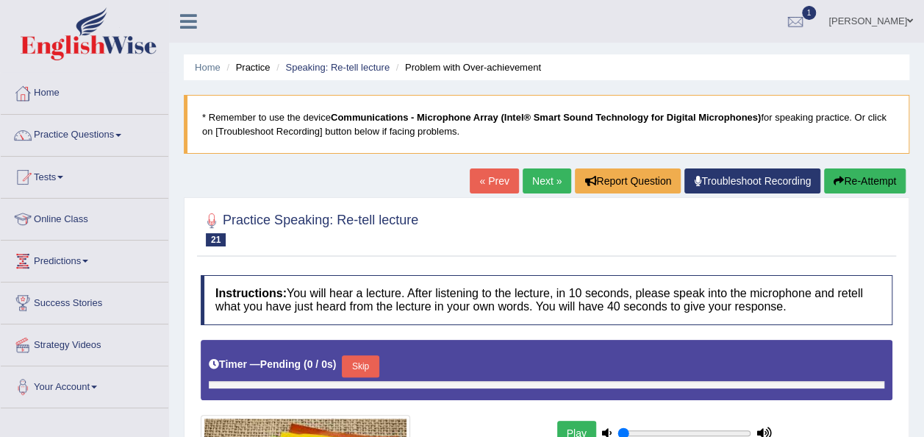
type input "0.75"
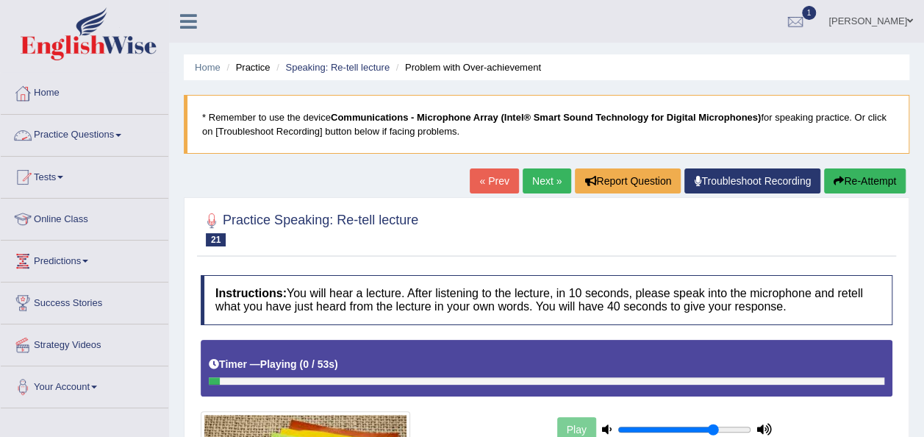
click at [54, 138] on link "Practice Questions" at bounding box center [85, 133] width 168 height 37
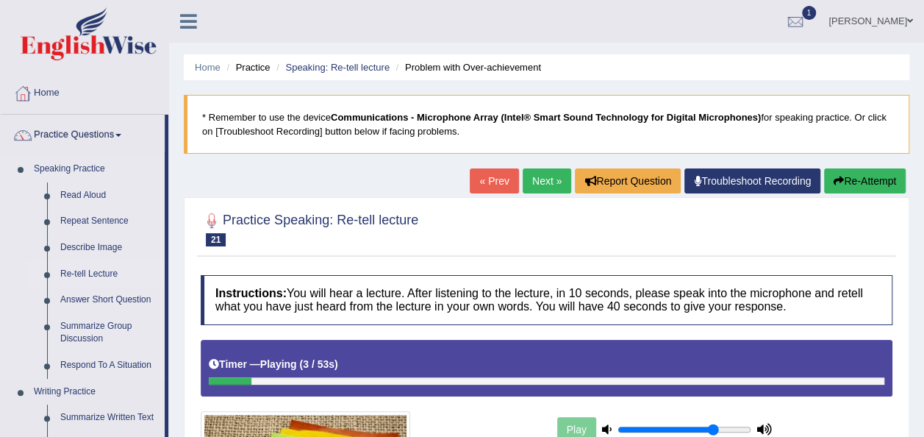
click at [82, 266] on link "Re-tell Lecture" at bounding box center [109, 274] width 111 height 26
